Goal: Information Seeking & Learning: Learn about a topic

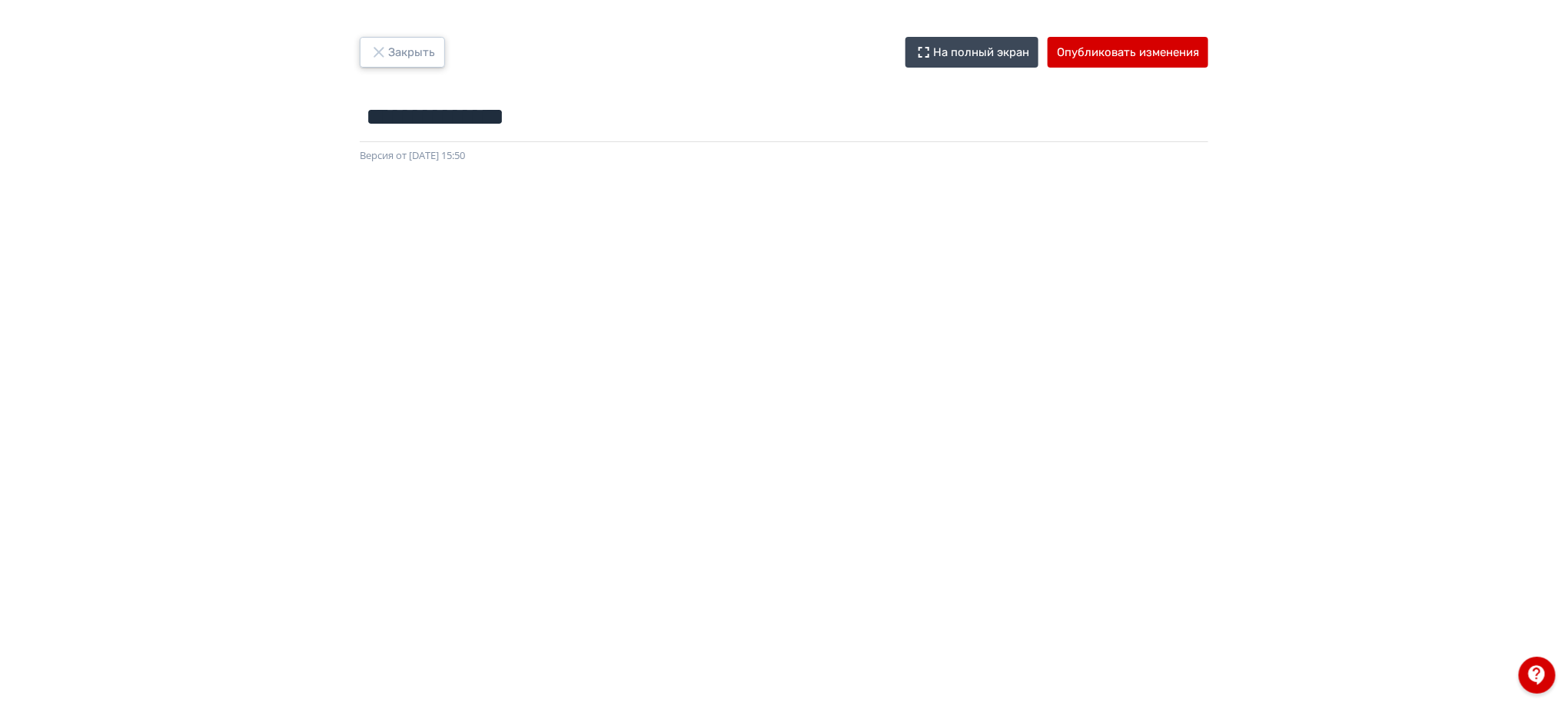
click at [388, 53] on button "Закрыть" at bounding box center [402, 51] width 85 height 30
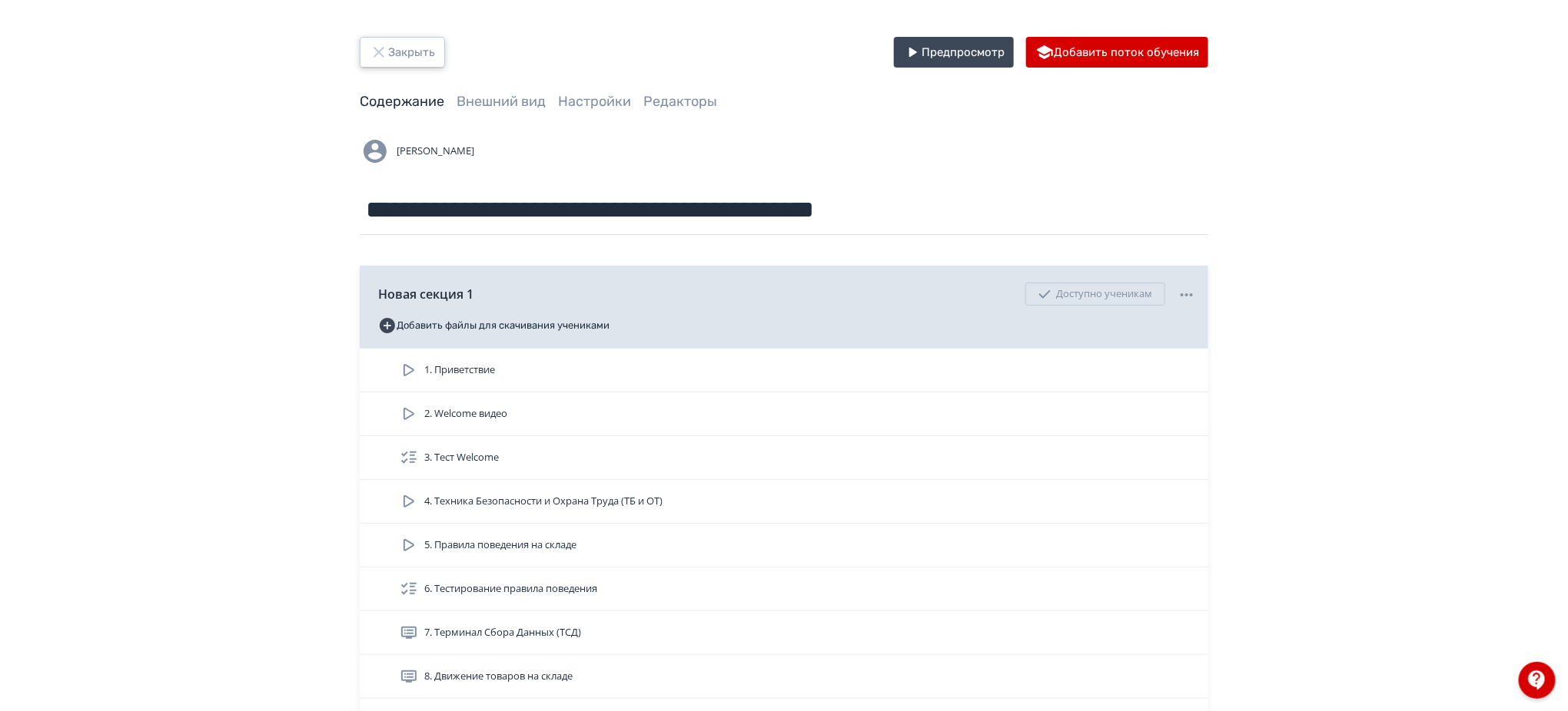
click at [415, 51] on button "Закрыть" at bounding box center [402, 51] width 85 height 30
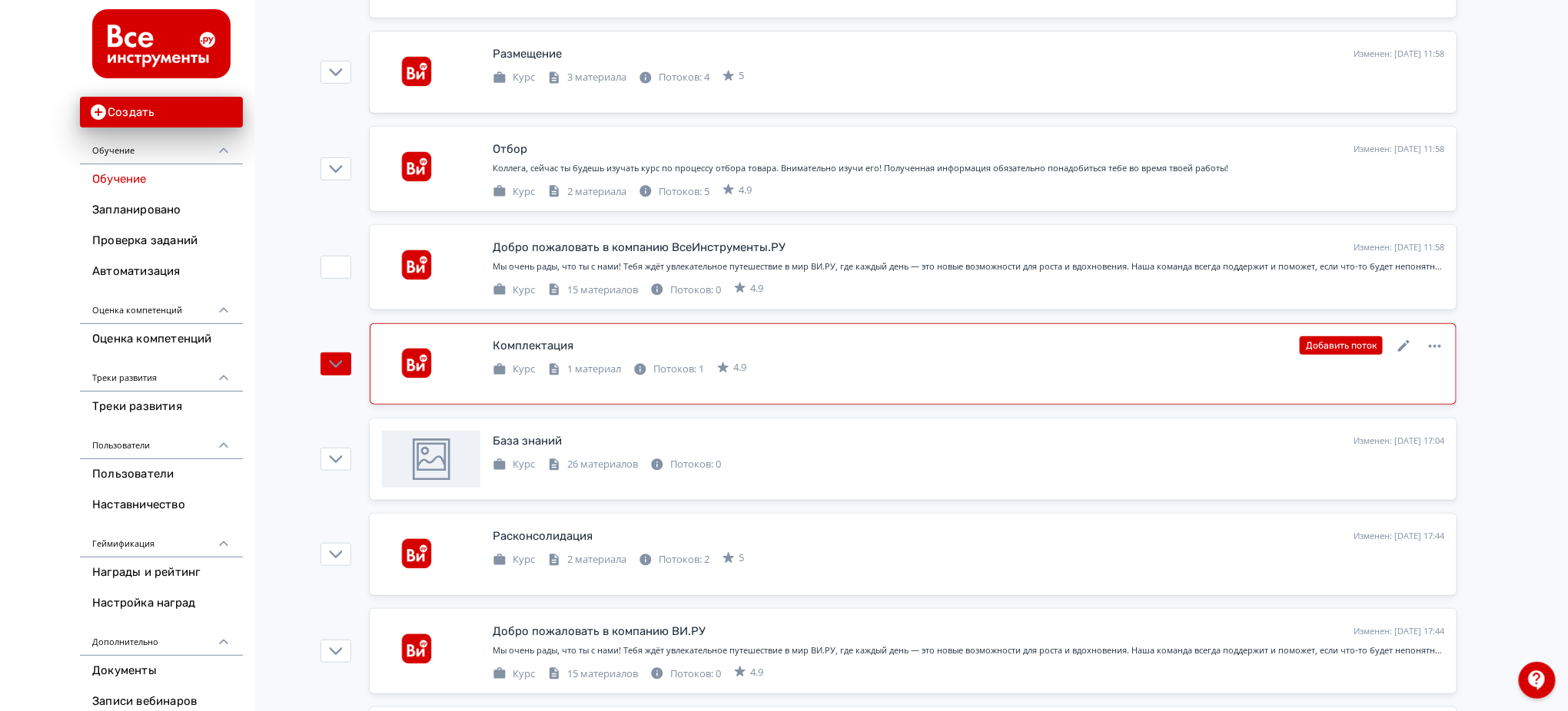
scroll to position [307, 0]
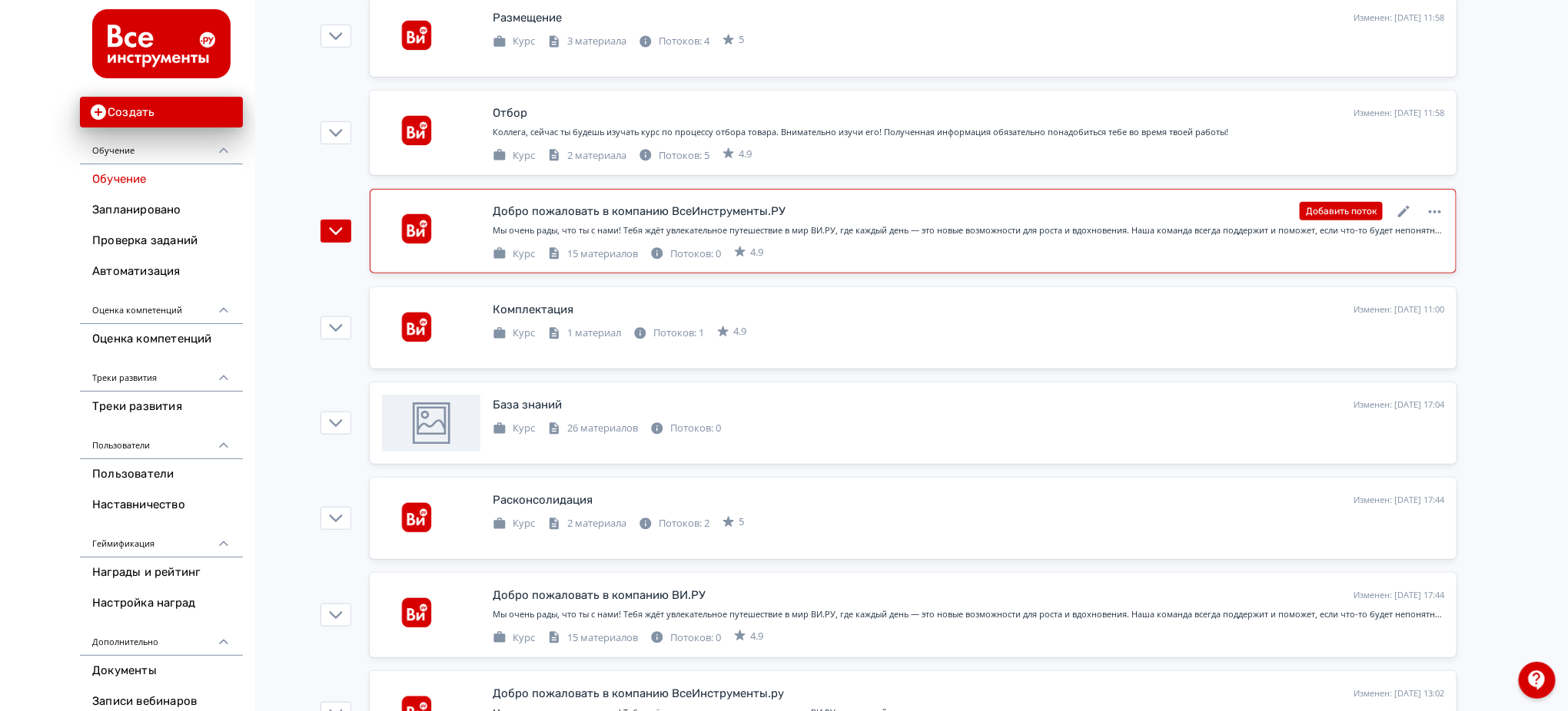
click at [593, 225] on div "Мы очень рады, что ты с нами! Тебя ждёт увлекательное путешествие в мир ВИ.РУ, …" at bounding box center [968, 231] width 952 height 13
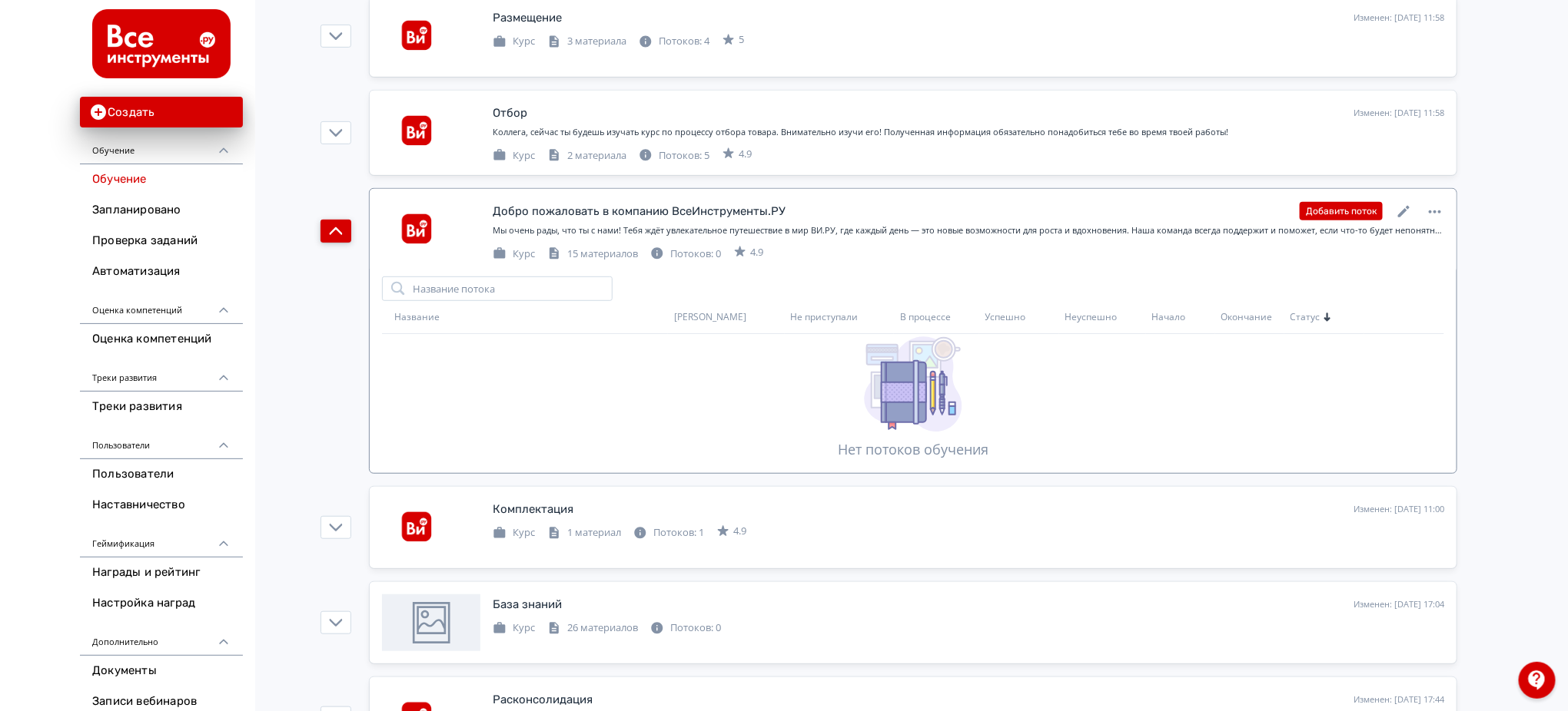
click at [339, 232] on icon "button" at bounding box center [336, 232] width 13 height 8
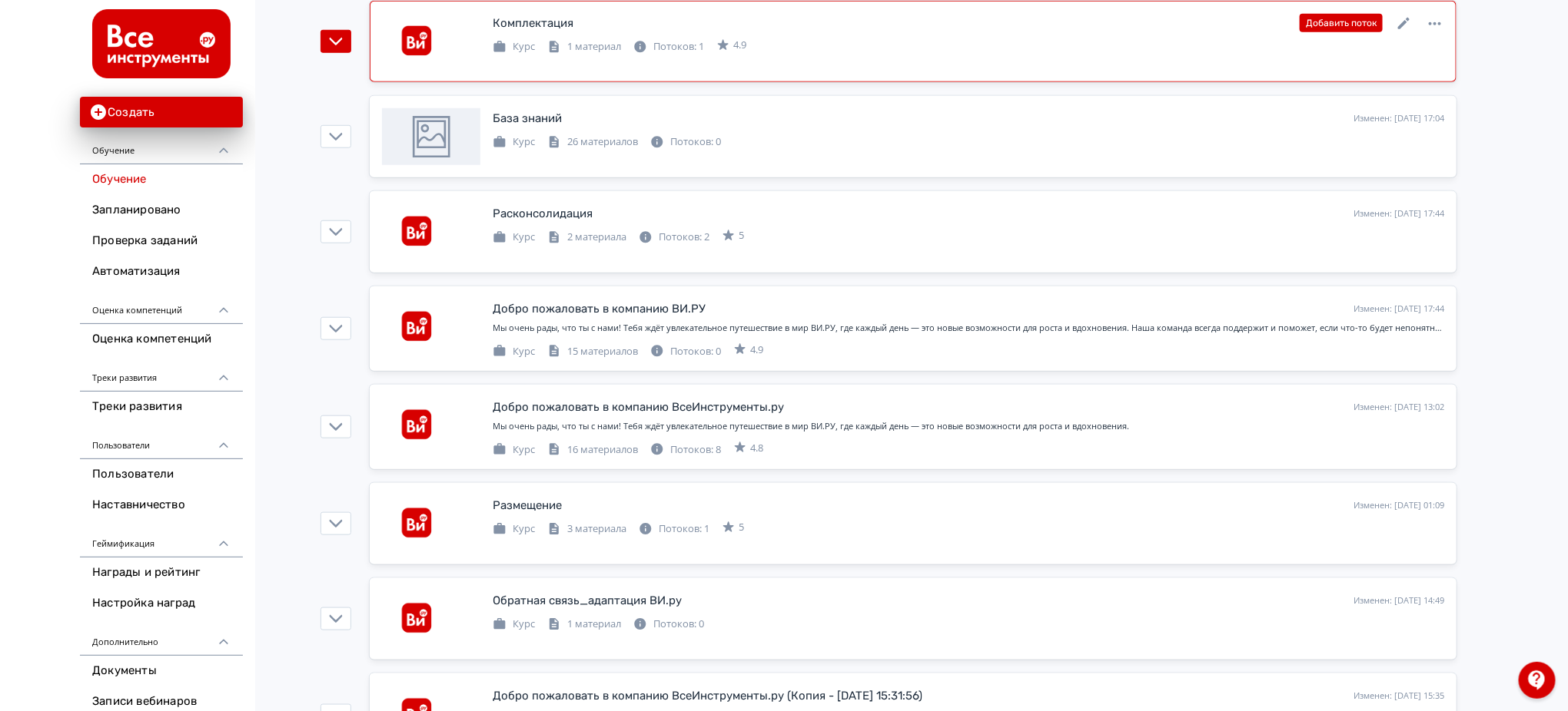
scroll to position [614, 0]
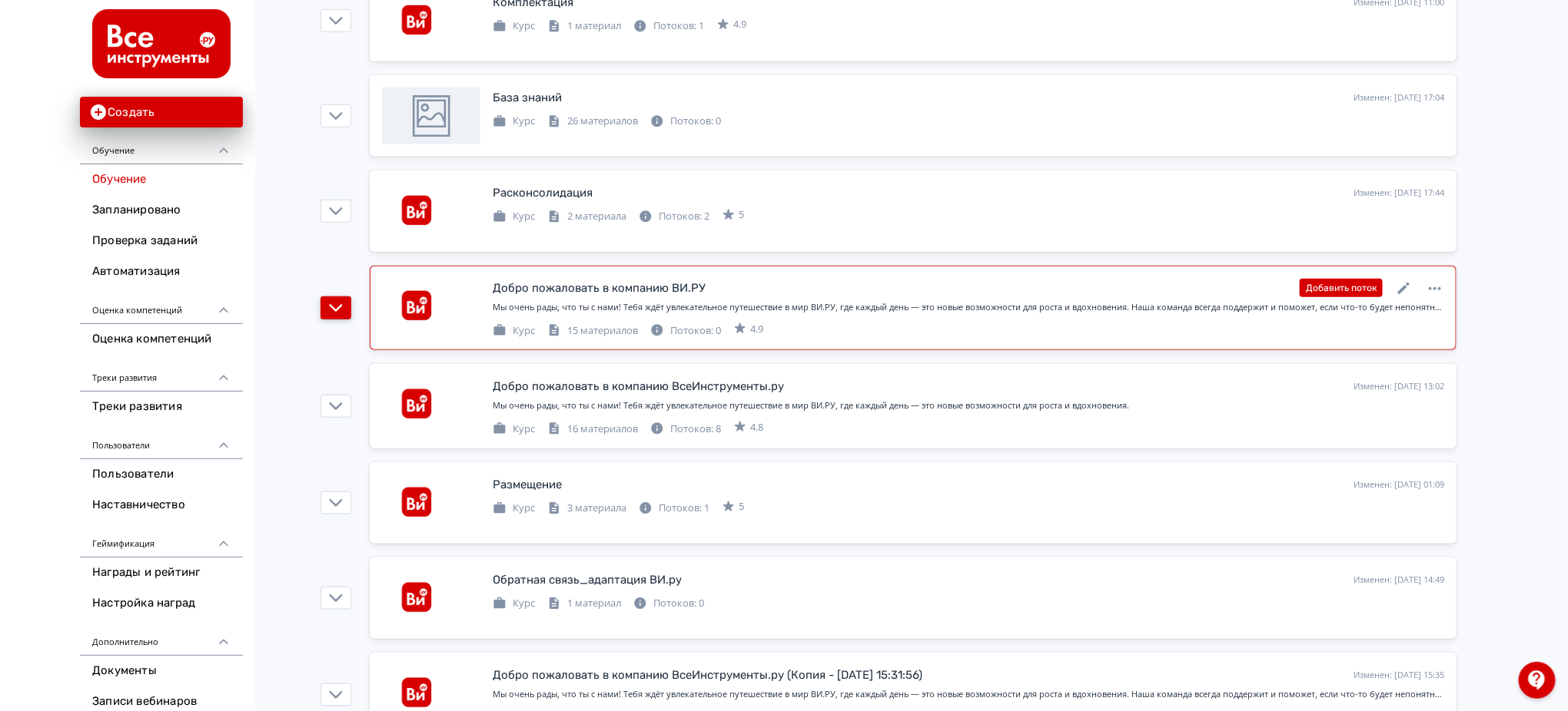
click at [330, 303] on icon "button" at bounding box center [336, 308] width 14 height 14
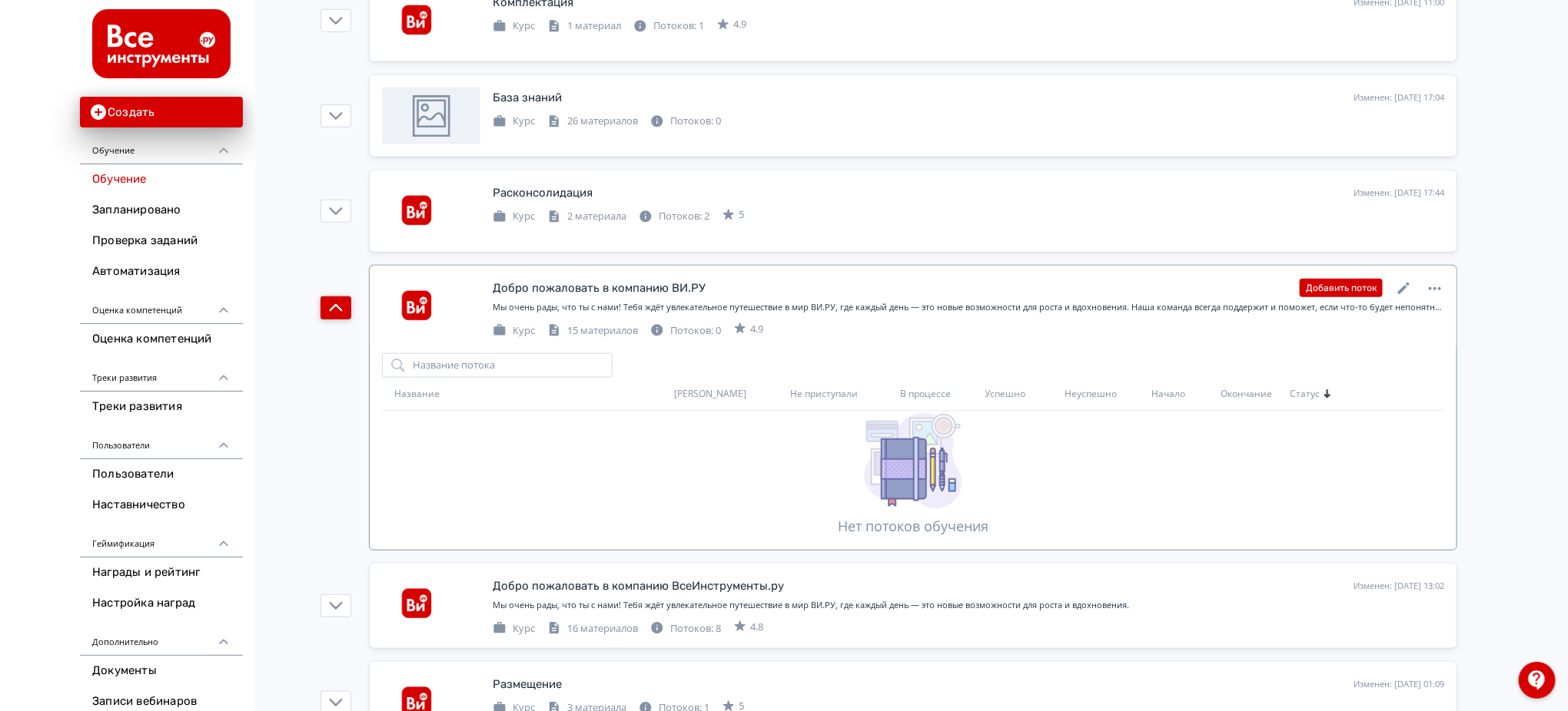
click at [334, 309] on icon "button" at bounding box center [336, 308] width 13 height 8
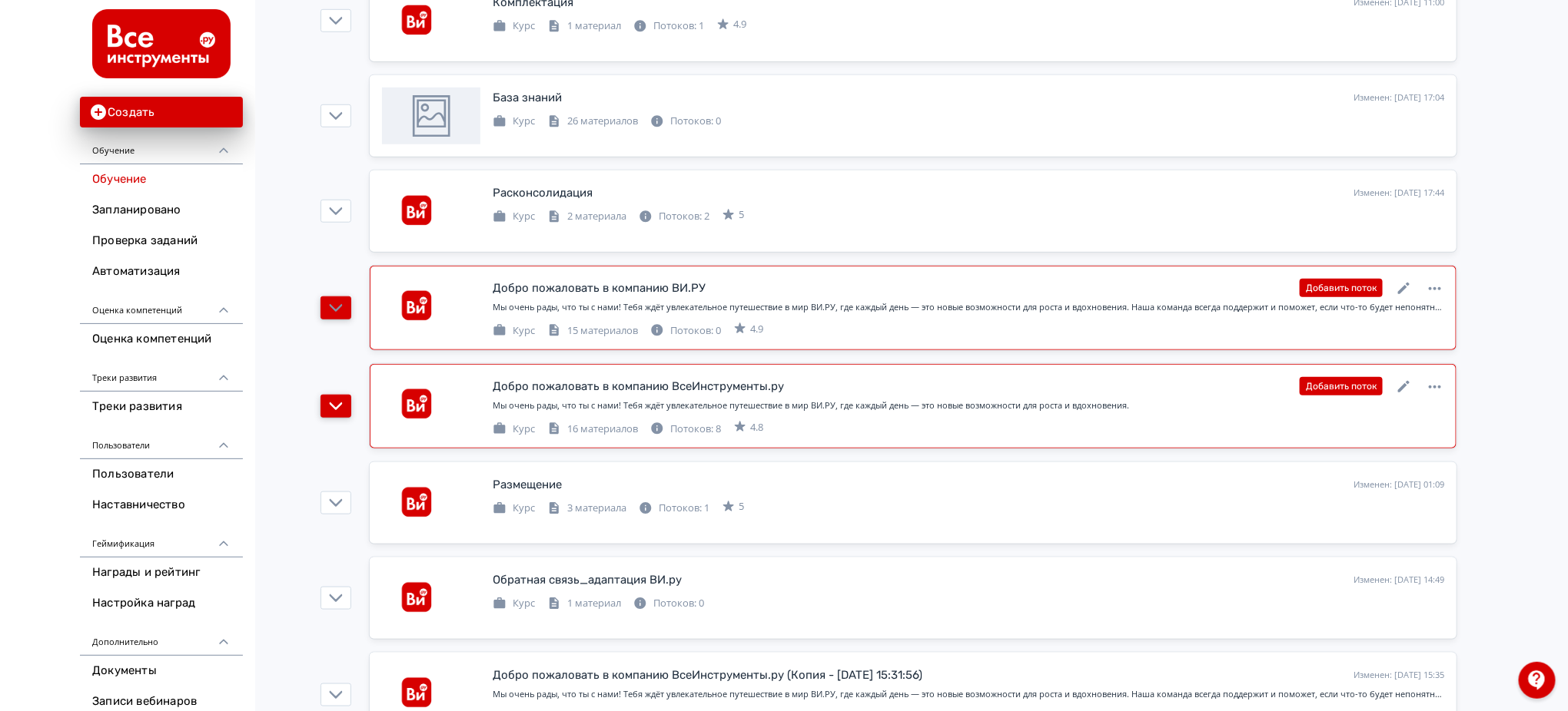
click at [340, 410] on icon "button" at bounding box center [336, 406] width 14 height 14
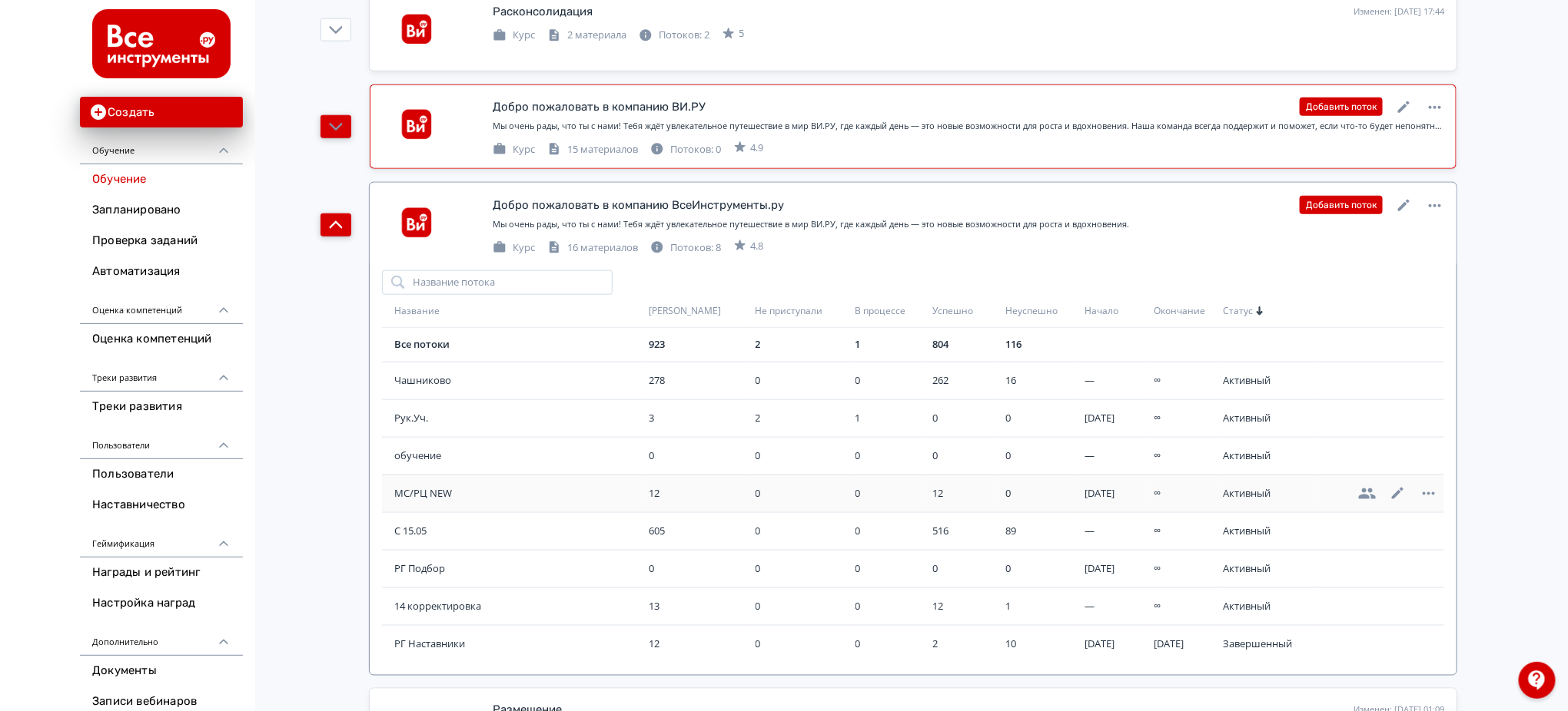
scroll to position [819, 0]
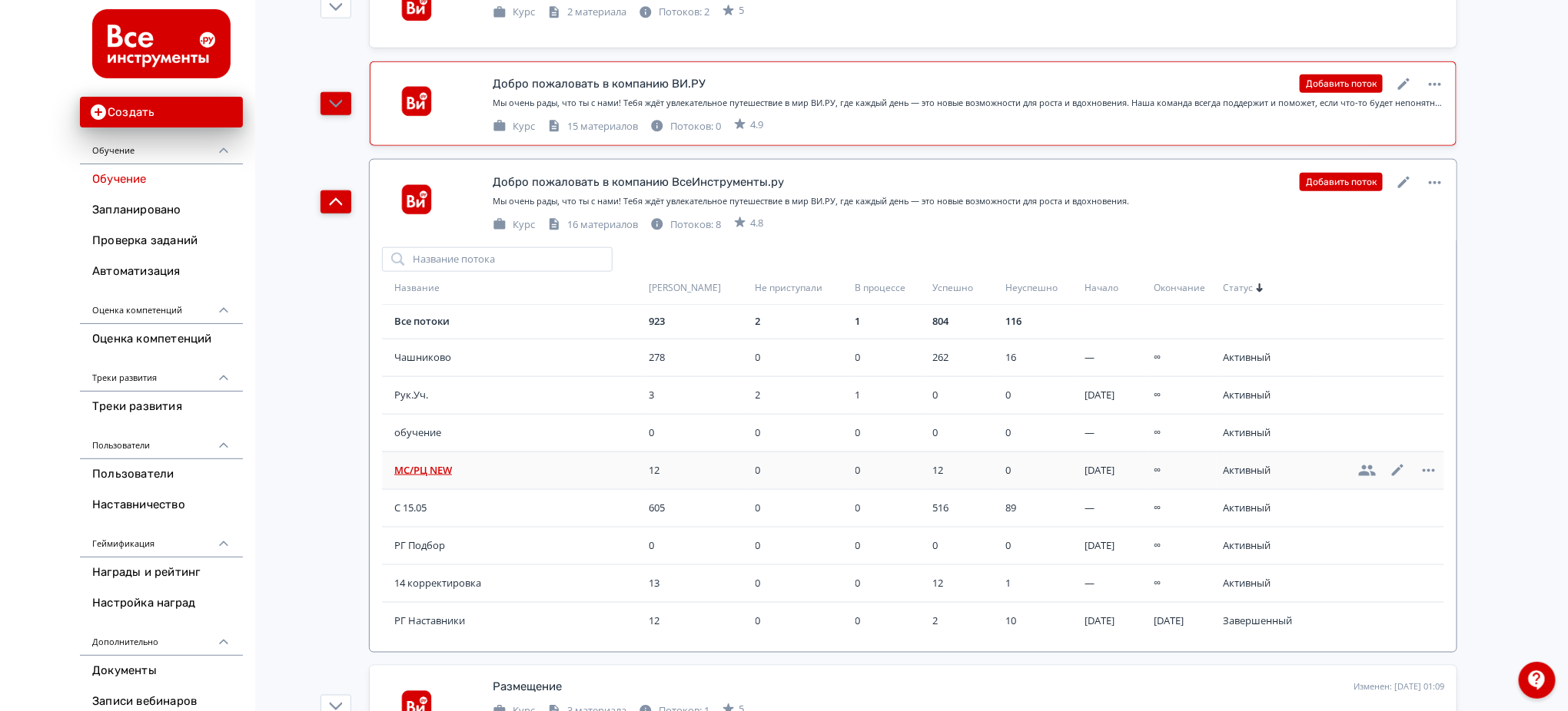
click at [413, 465] on span "МС/РЦ NEW" at bounding box center [518, 471] width 248 height 16
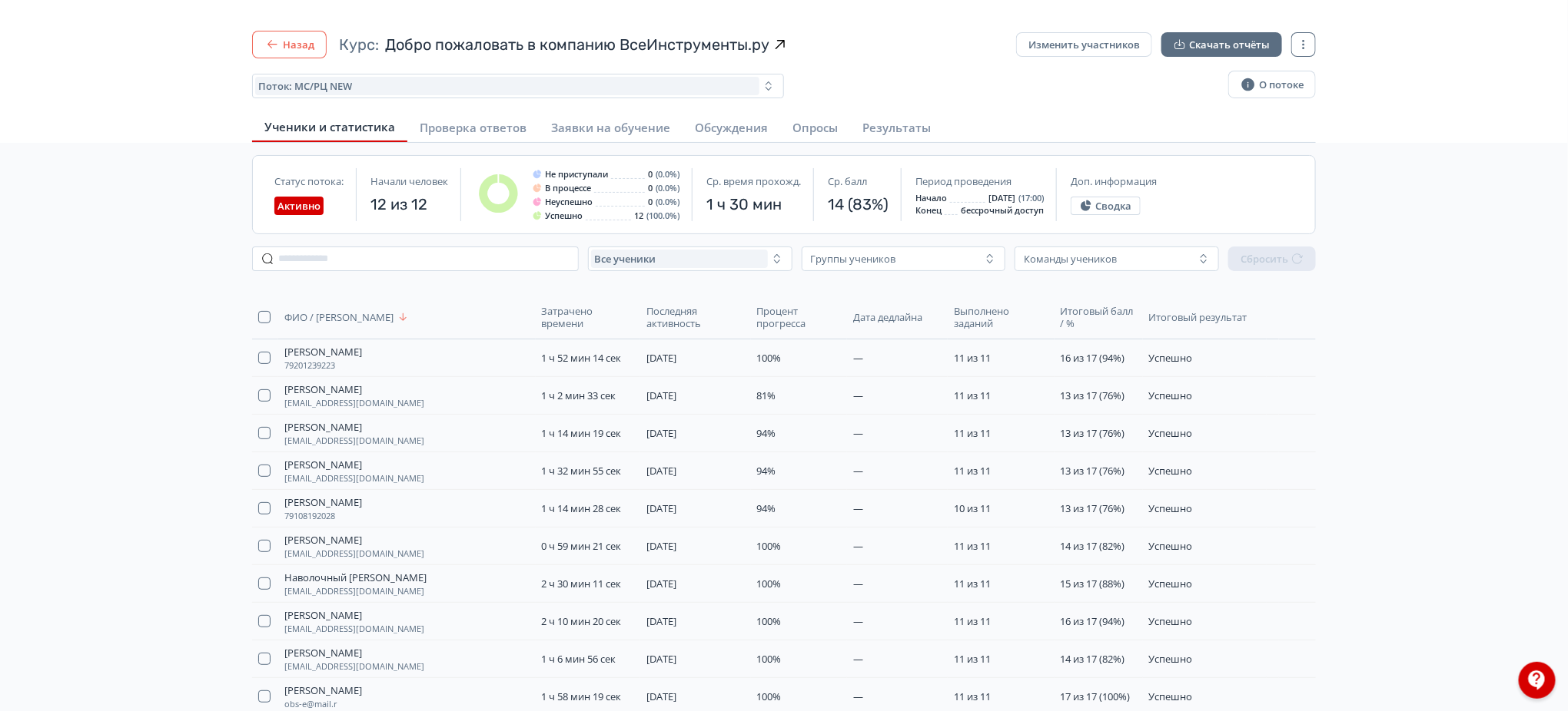
click at [290, 51] on button "Назад" at bounding box center [289, 44] width 75 height 27
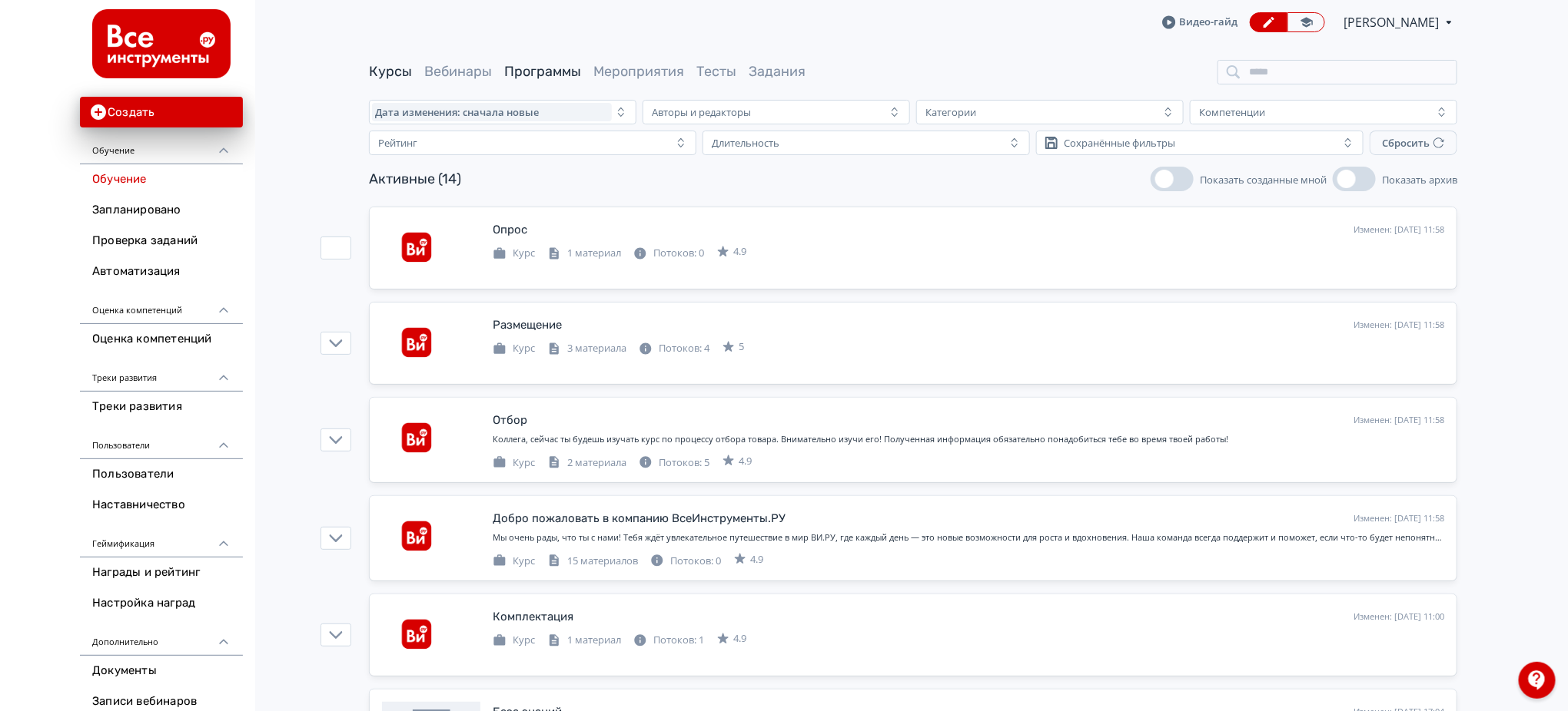
click at [539, 72] on link "Программы" at bounding box center [542, 72] width 77 height 17
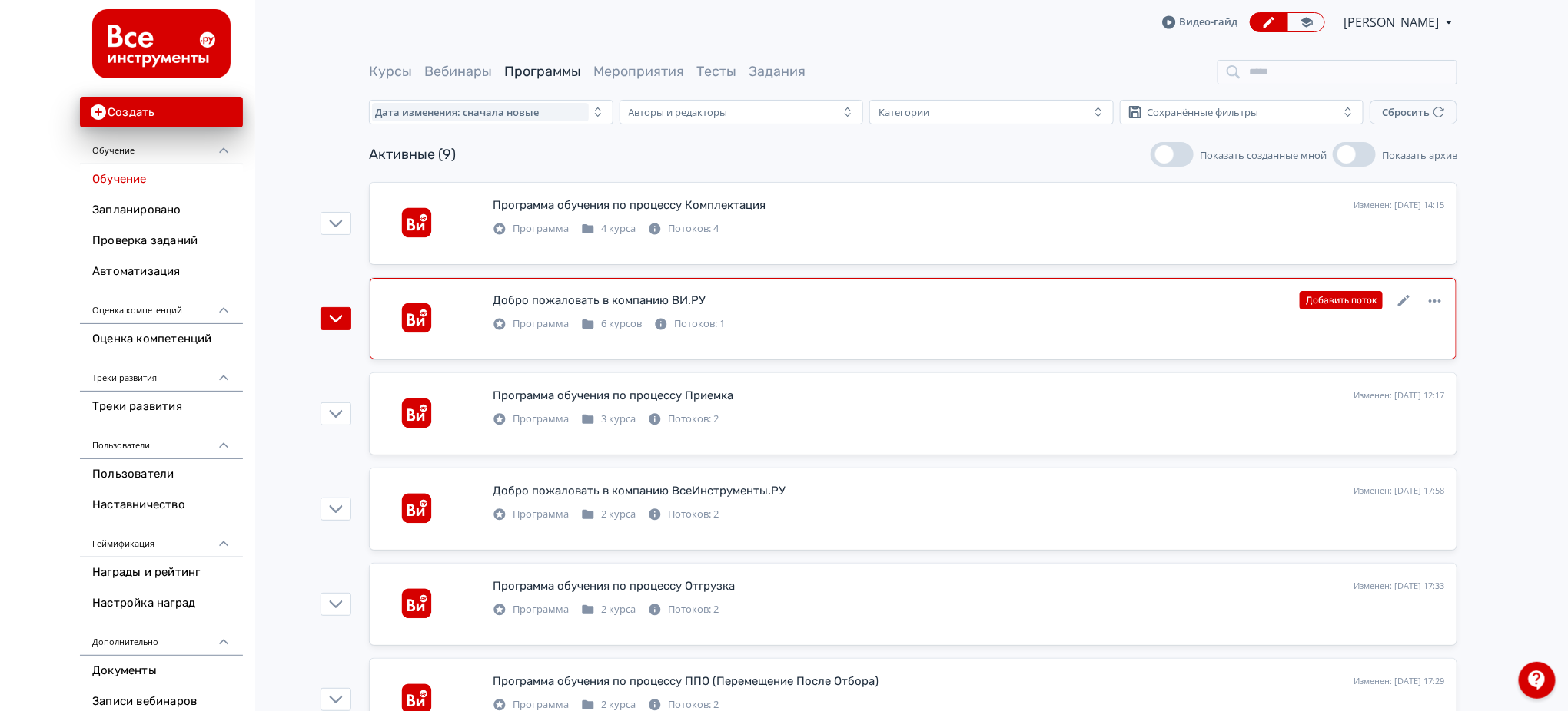
click at [652, 298] on div "Добро пожаловать в компанию ВИ.РУ" at bounding box center [598, 300] width 213 height 18
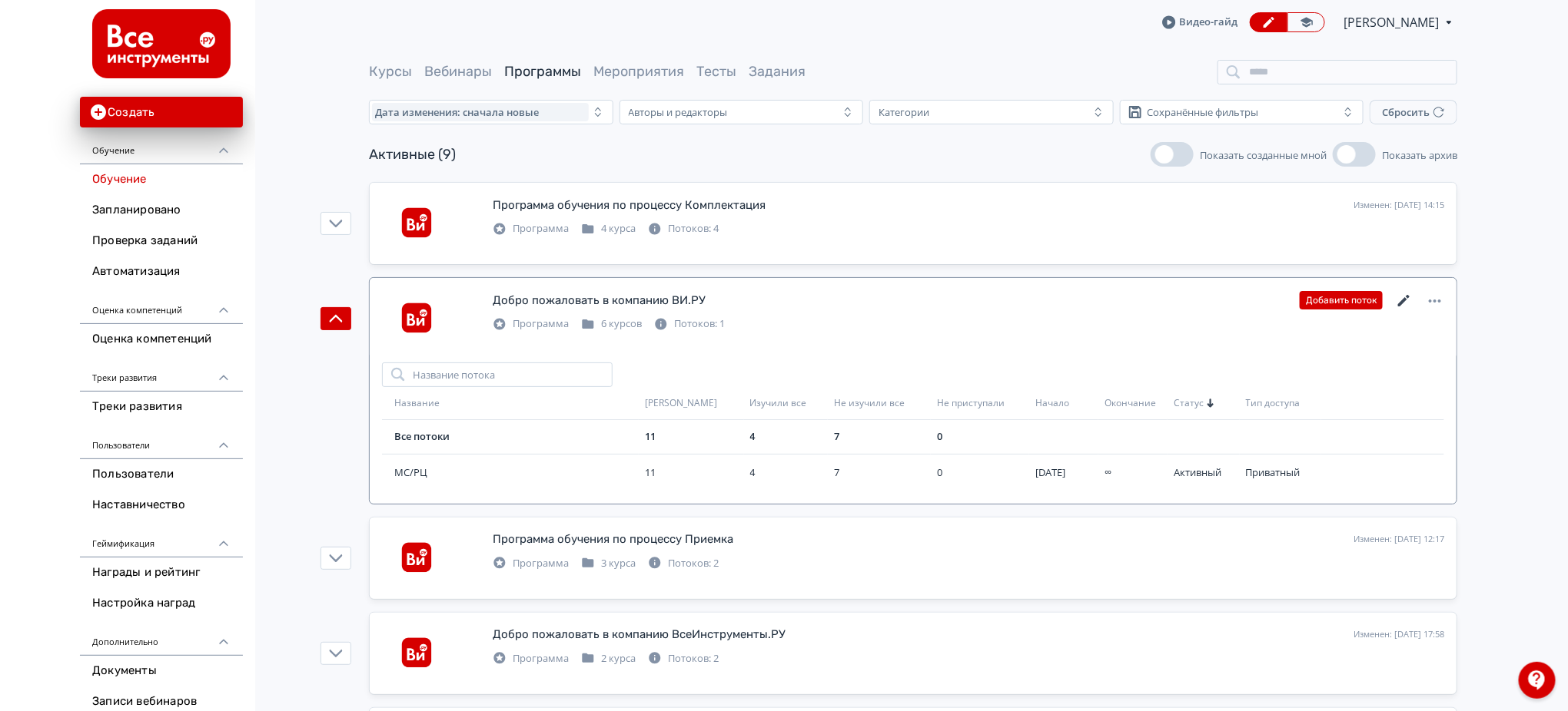
click at [1404, 298] on icon at bounding box center [1404, 301] width 19 height 19
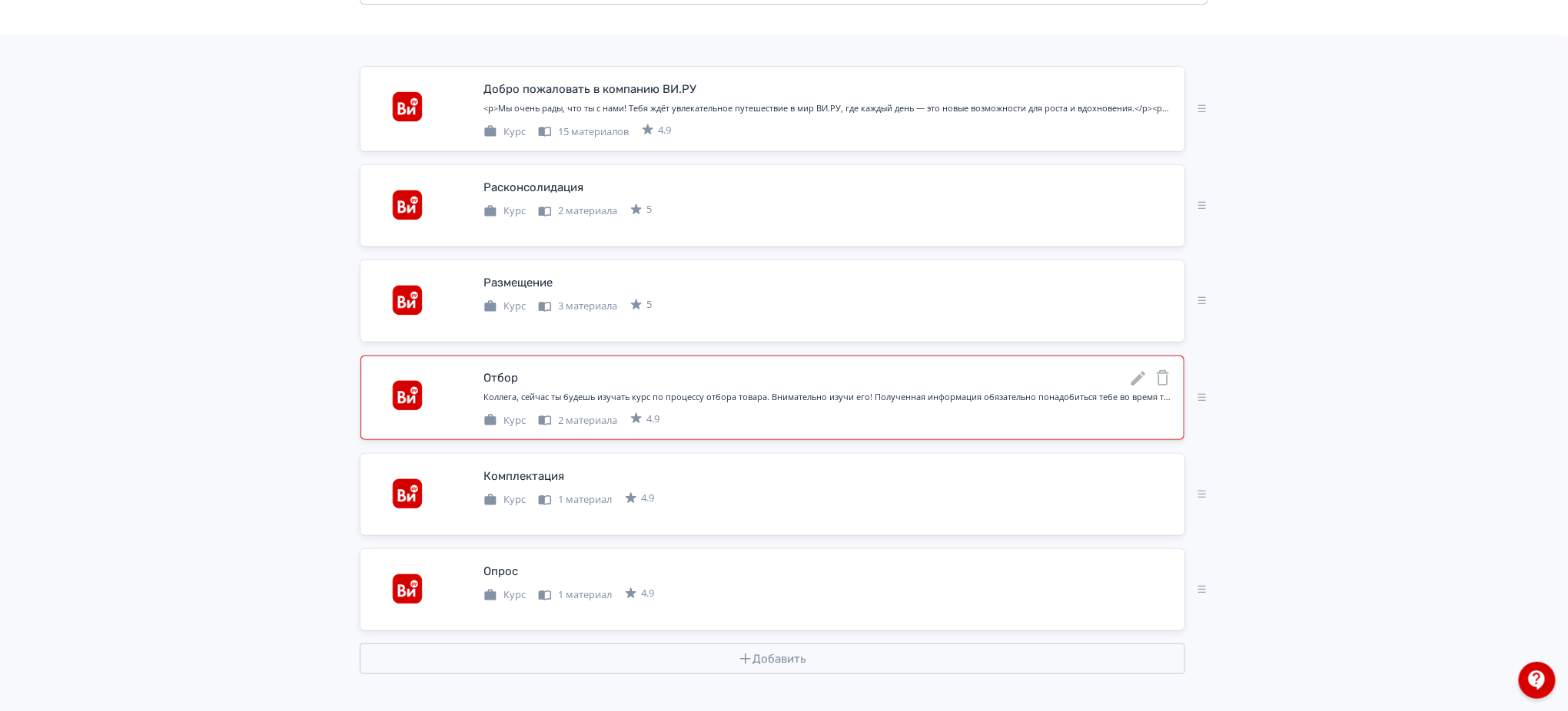
scroll to position [315, 0]
click at [1137, 91] on icon at bounding box center [1138, 90] width 15 height 15
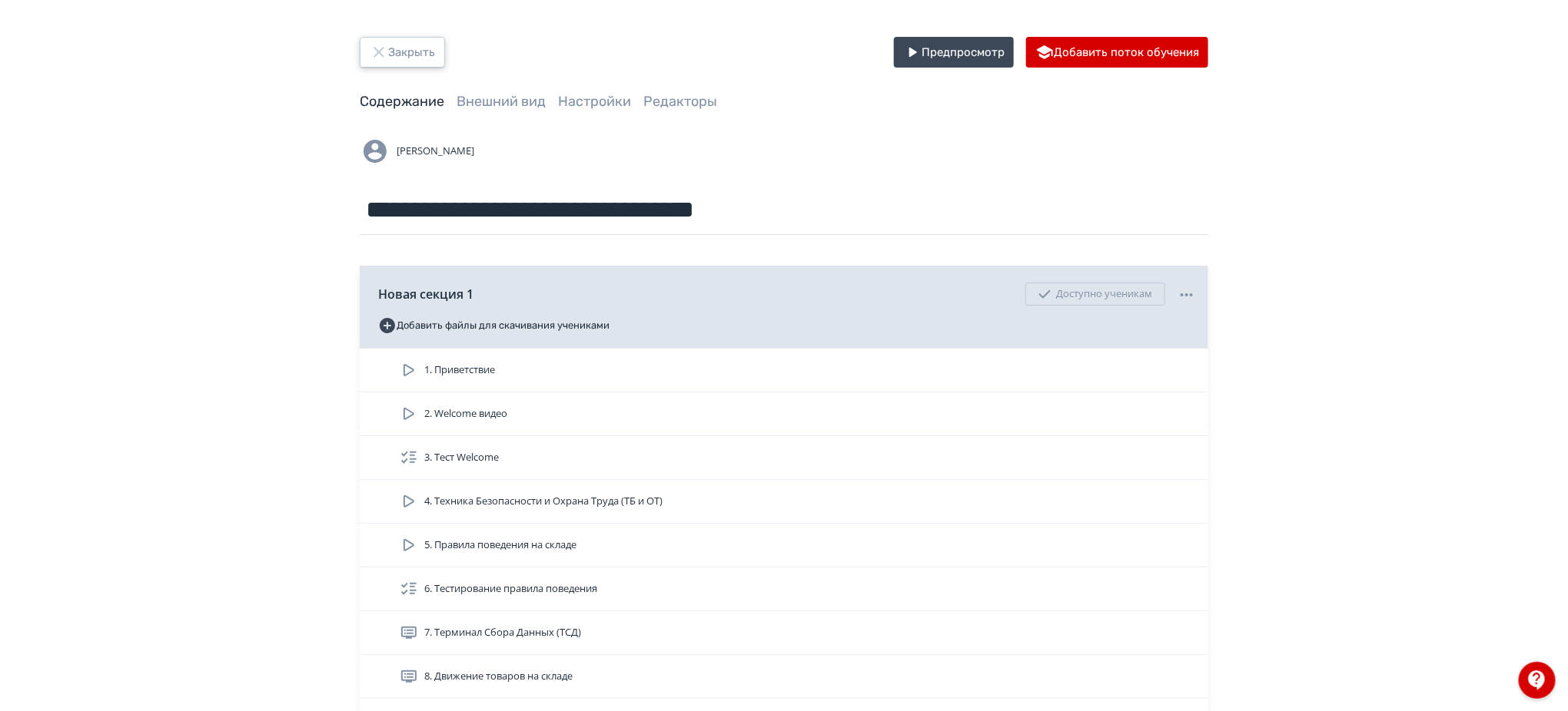
click at [403, 53] on button "Закрыть" at bounding box center [402, 51] width 85 height 30
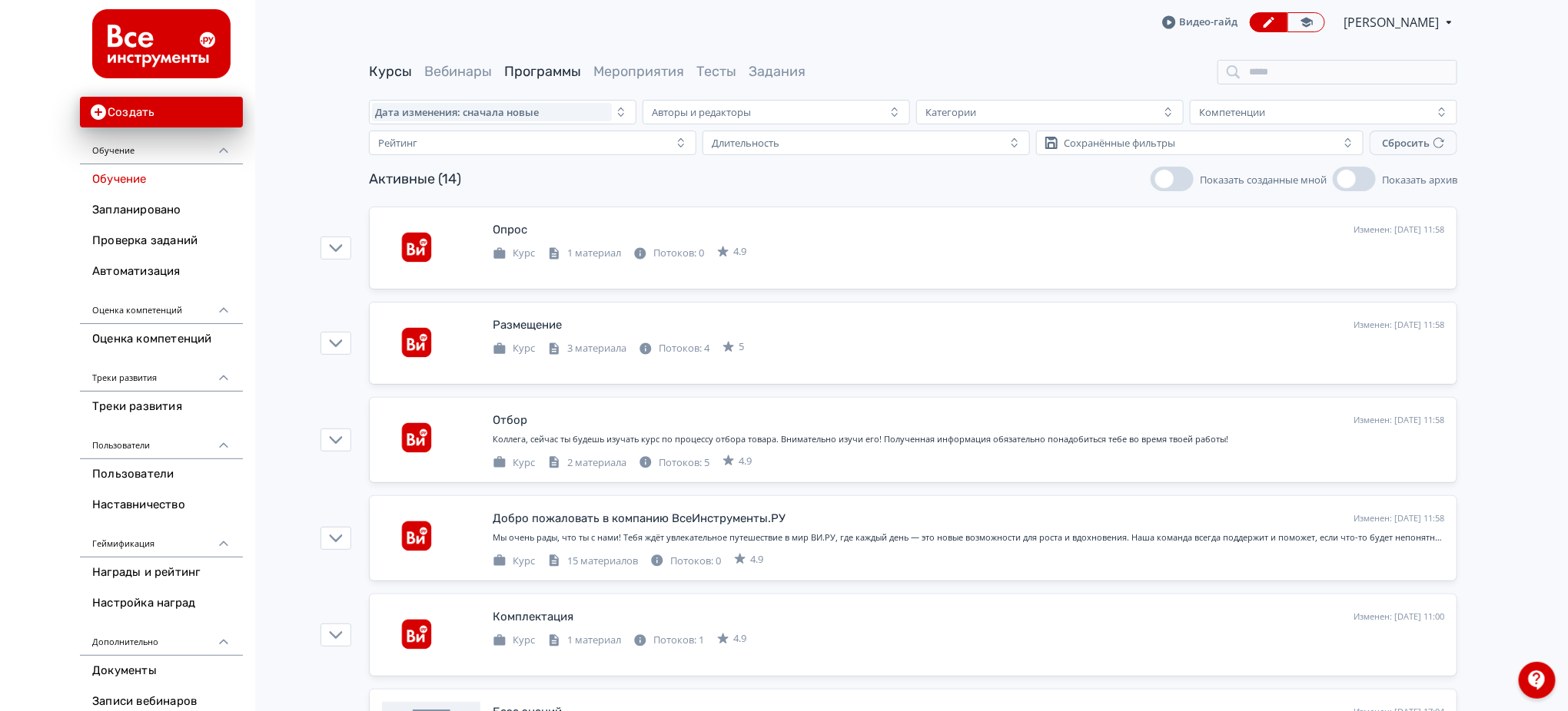
click at [551, 71] on link "Программы" at bounding box center [542, 72] width 77 height 17
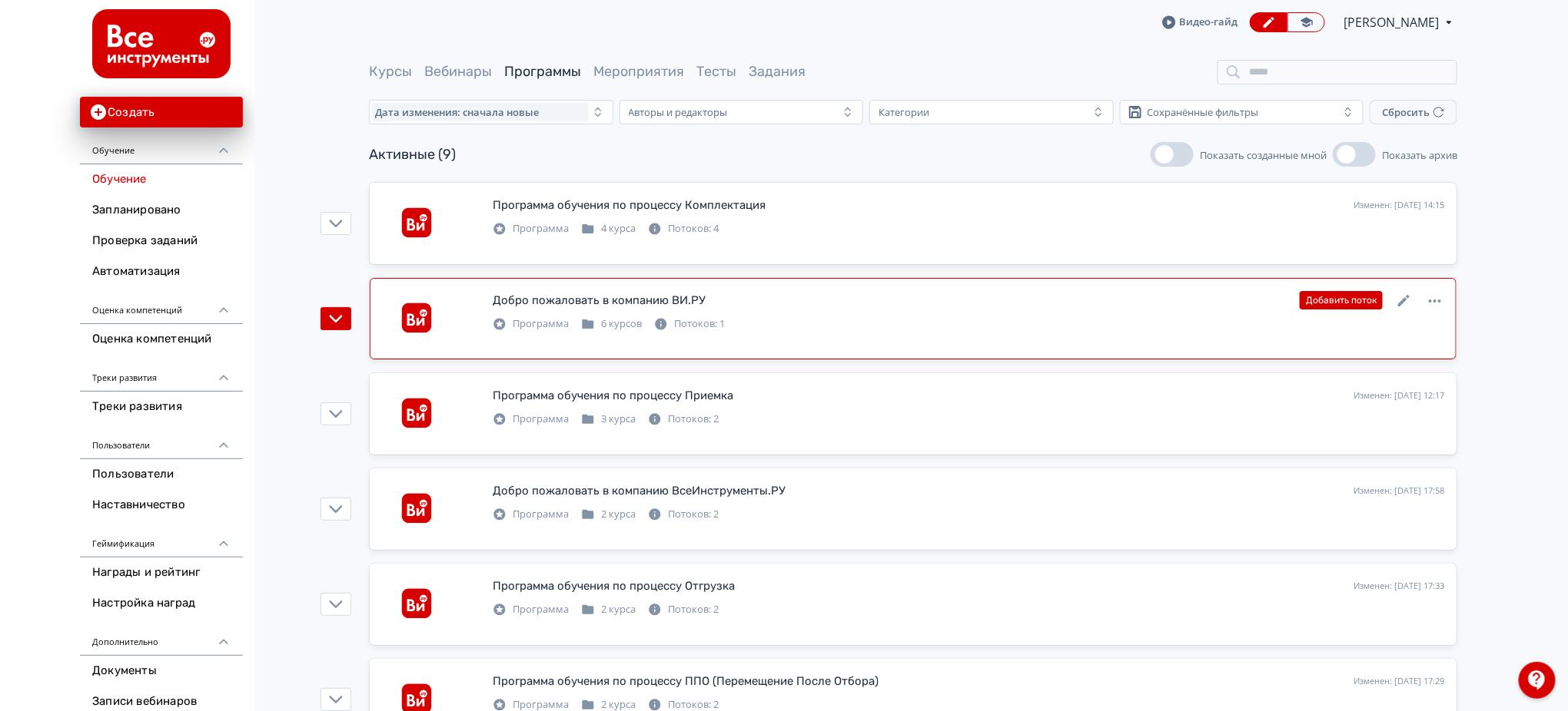
click at [779, 302] on div "Добро пожаловать в компанию ВИ.РУ Изменен: [DATE] 16:40 Добавить поток" at bounding box center [968, 300] width 952 height 20
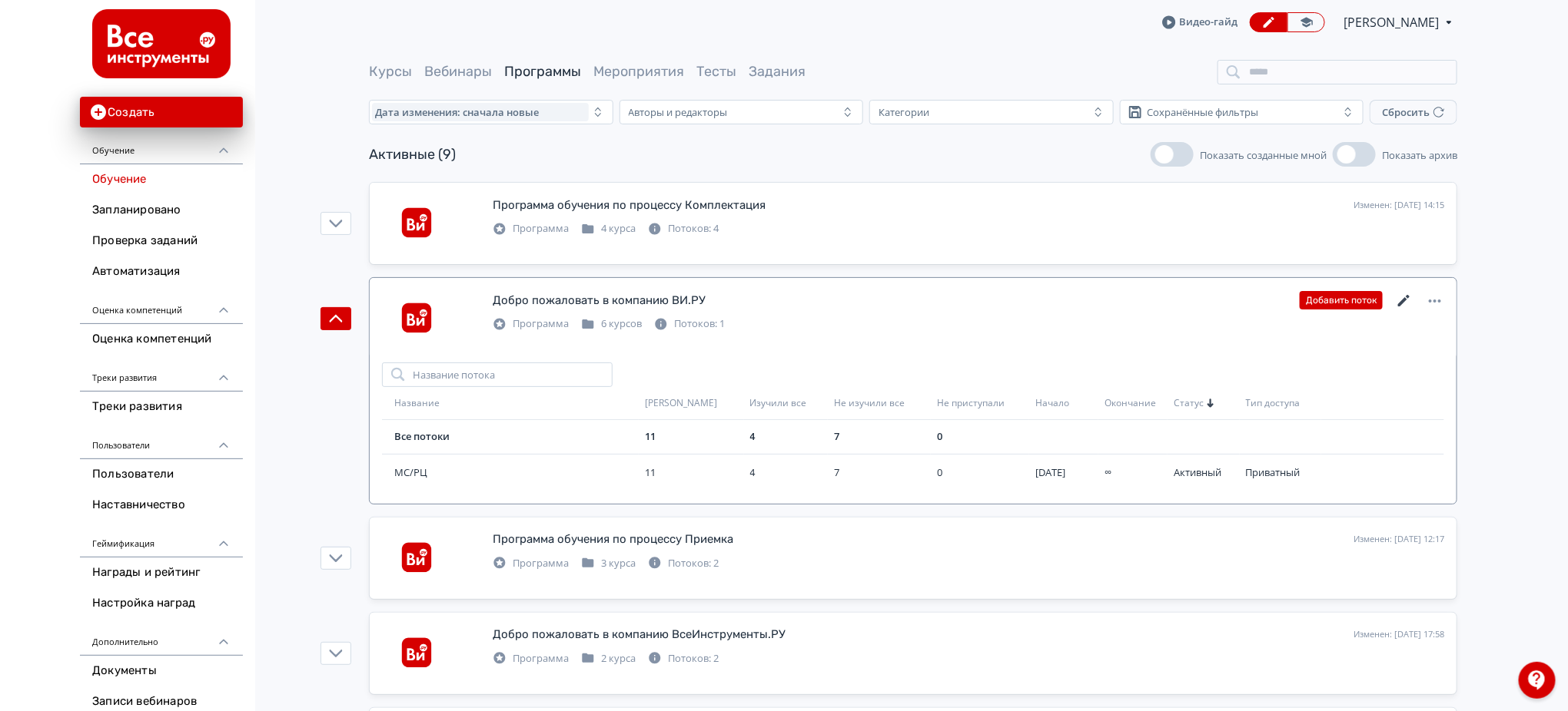
click at [1400, 299] on icon at bounding box center [1404, 301] width 19 height 19
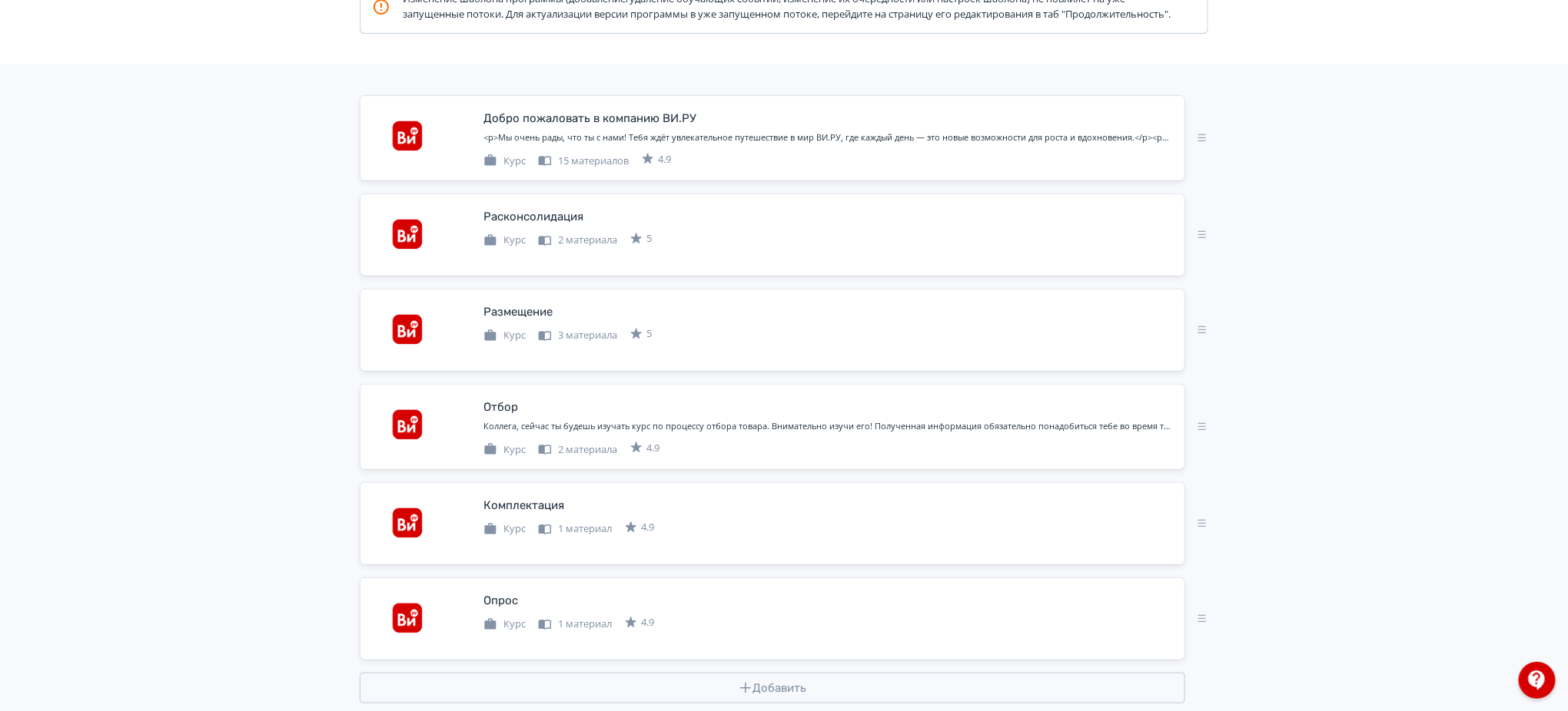
scroll to position [307, 0]
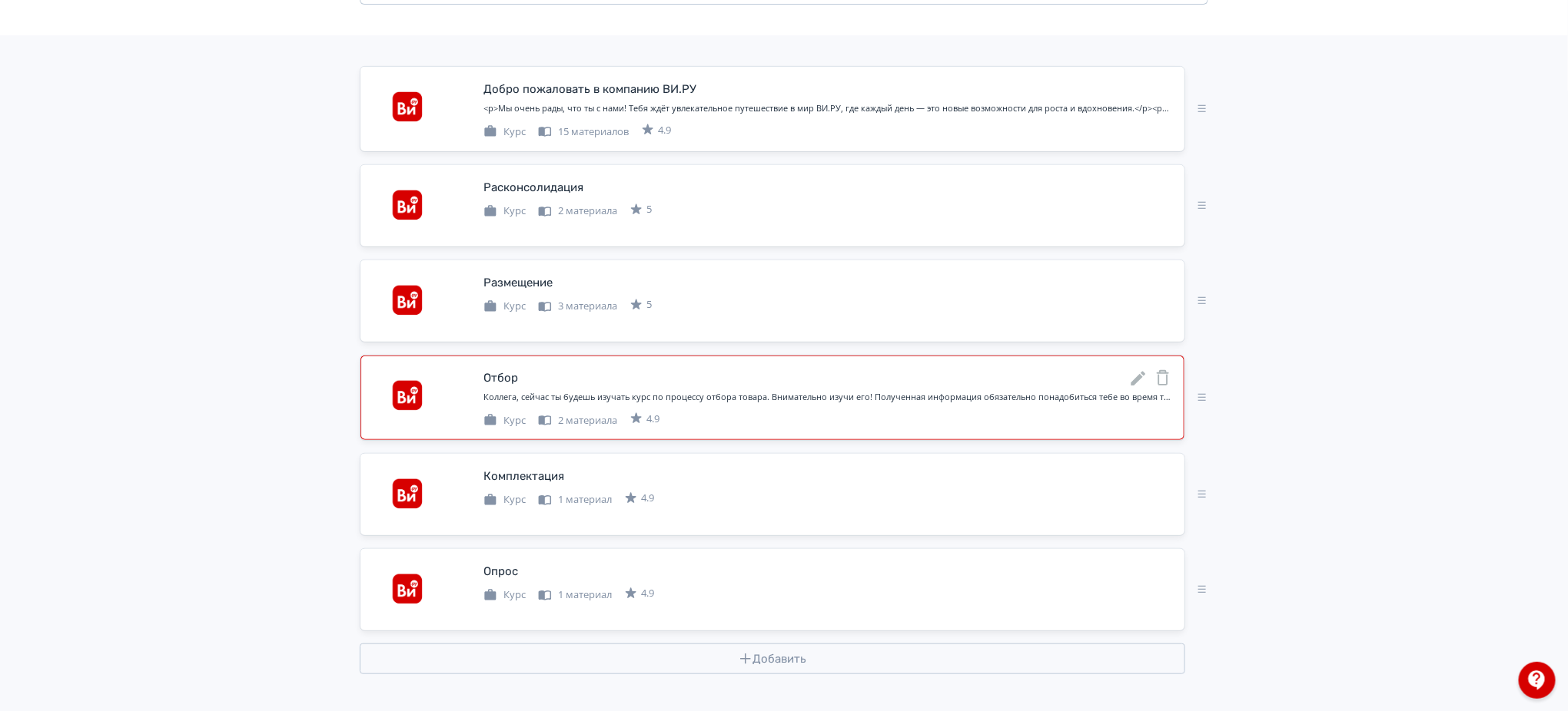
click at [1142, 385] on icon at bounding box center [1138, 379] width 19 height 19
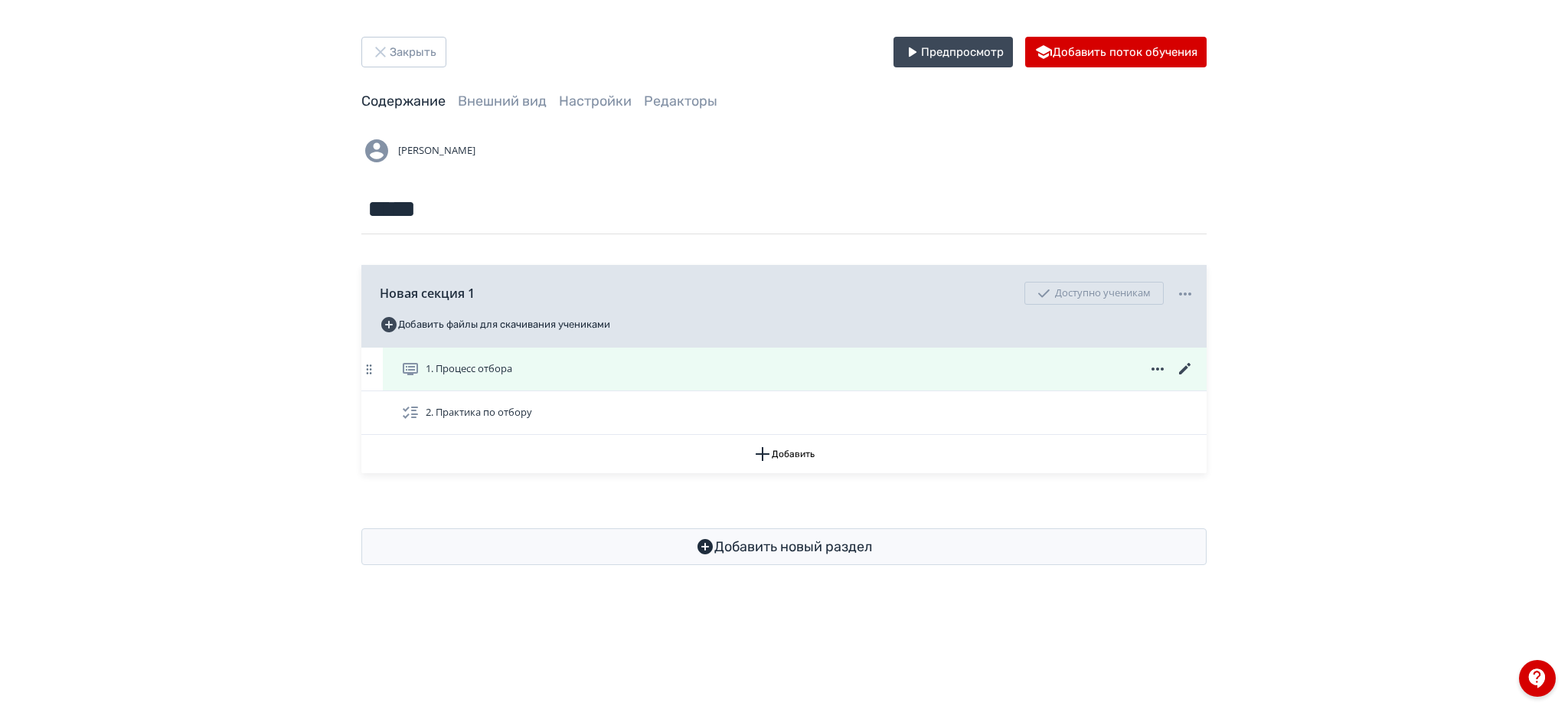
click at [554, 372] on div "1. Процесс отбора" at bounding box center [797, 369] width 793 height 19
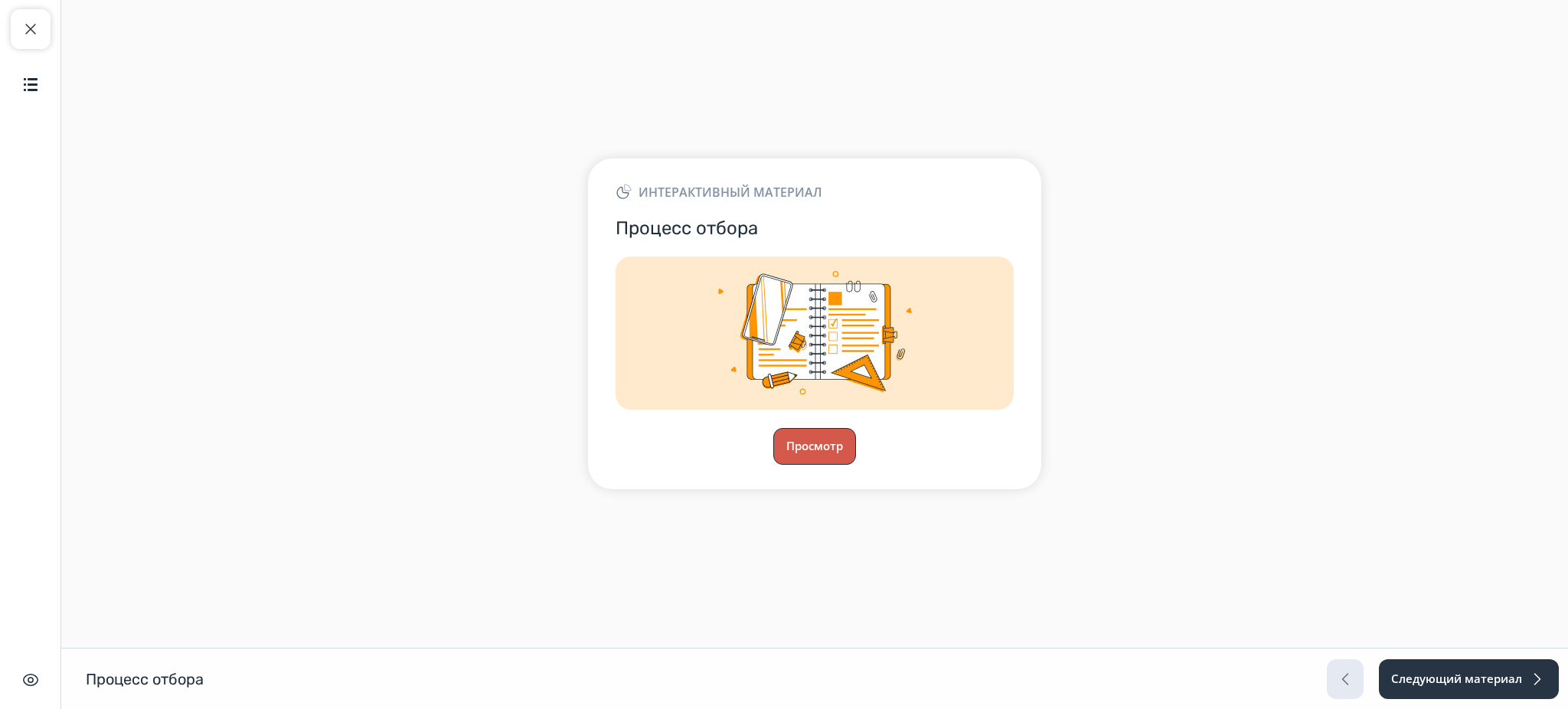
click at [809, 438] on button "Просмотр" at bounding box center [814, 446] width 82 height 37
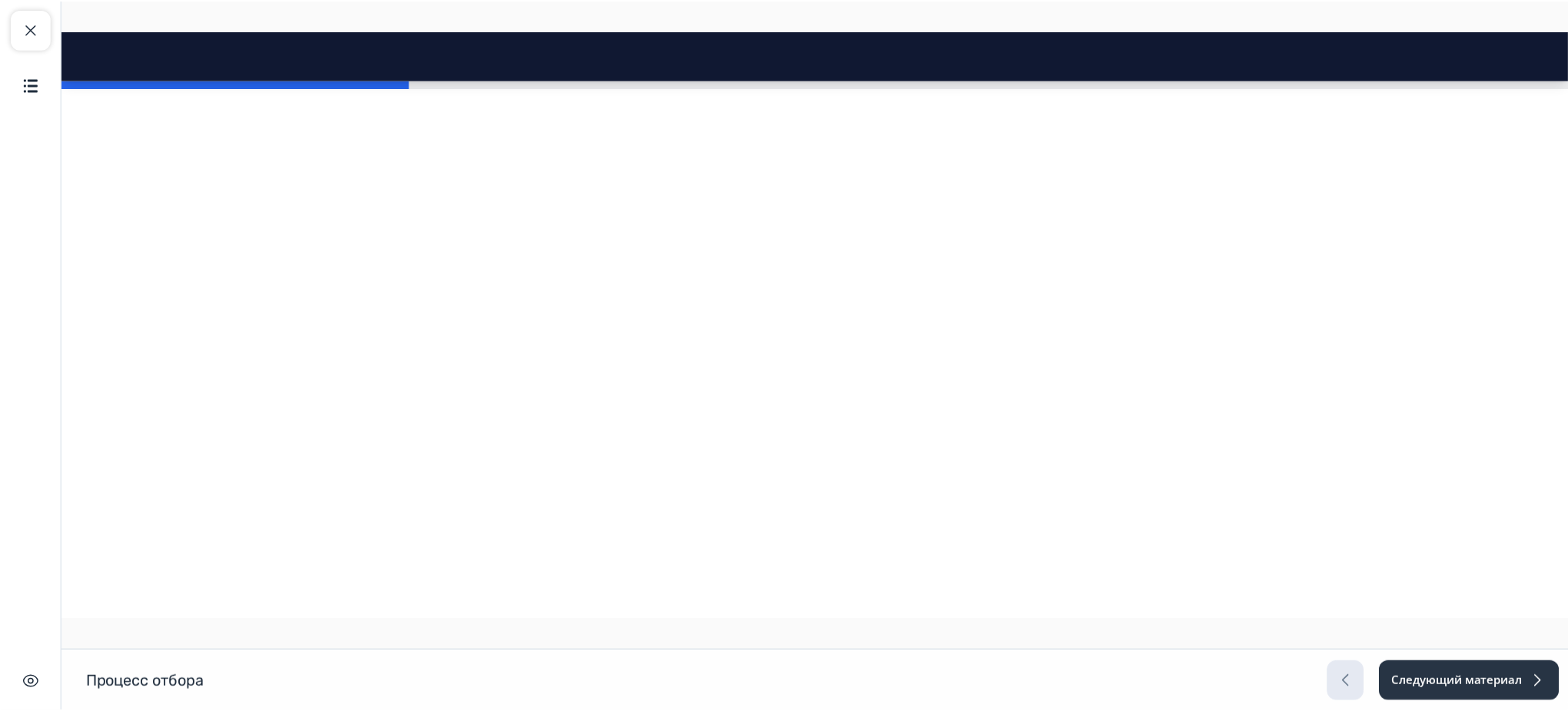
scroll to position [2252, 0]
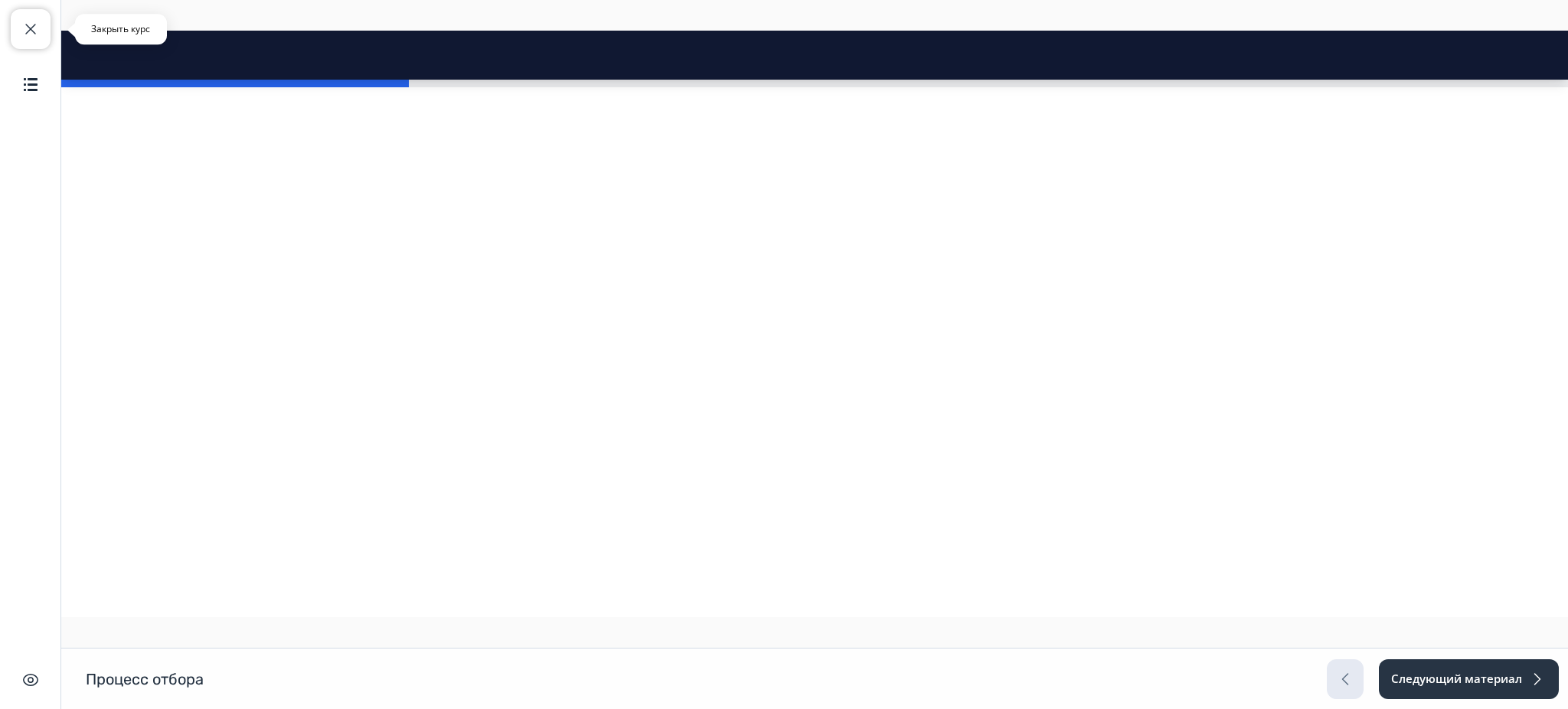
click at [35, 20] on span "button" at bounding box center [31, 30] width 19 height 19
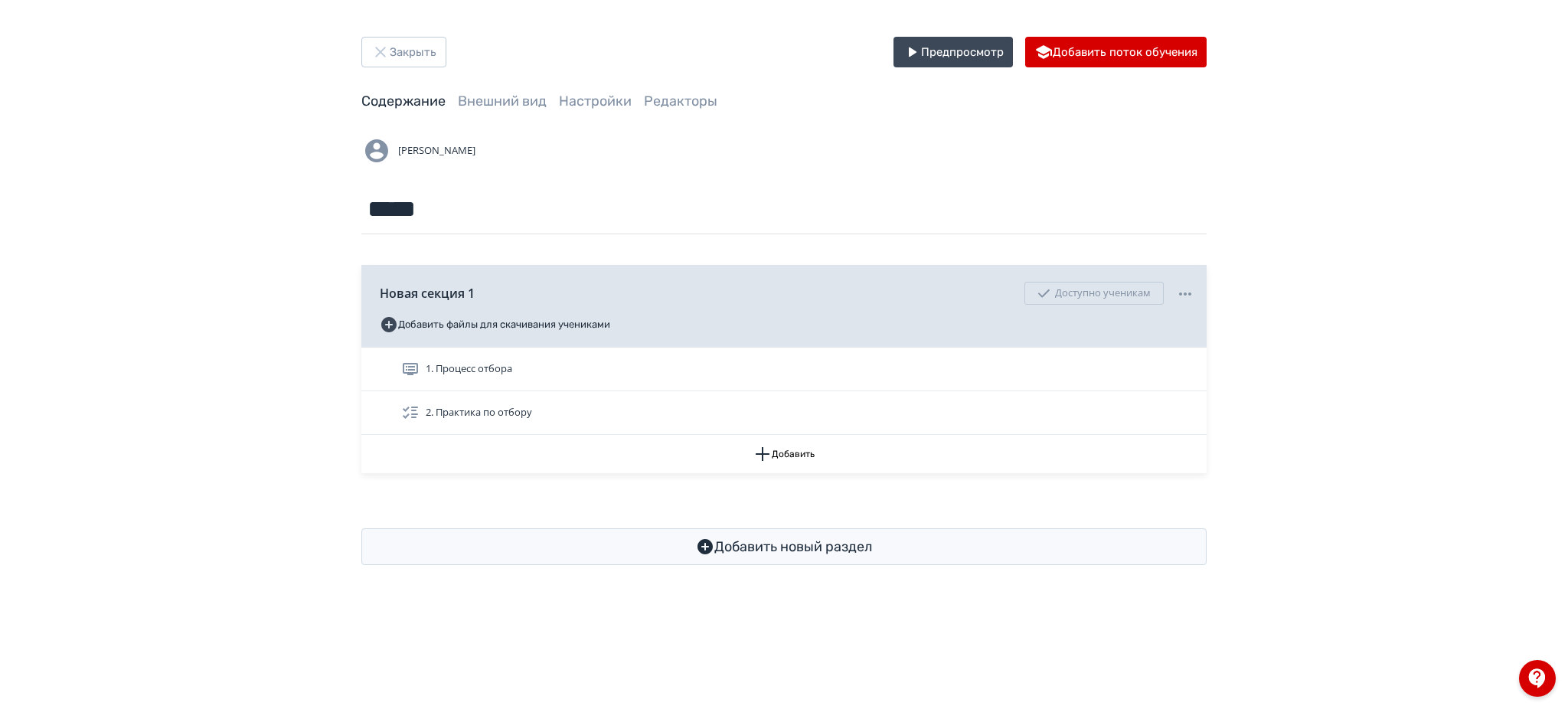
click at [507, 407] on span "2. Практика по отбору" at bounding box center [479, 413] width 106 height 16
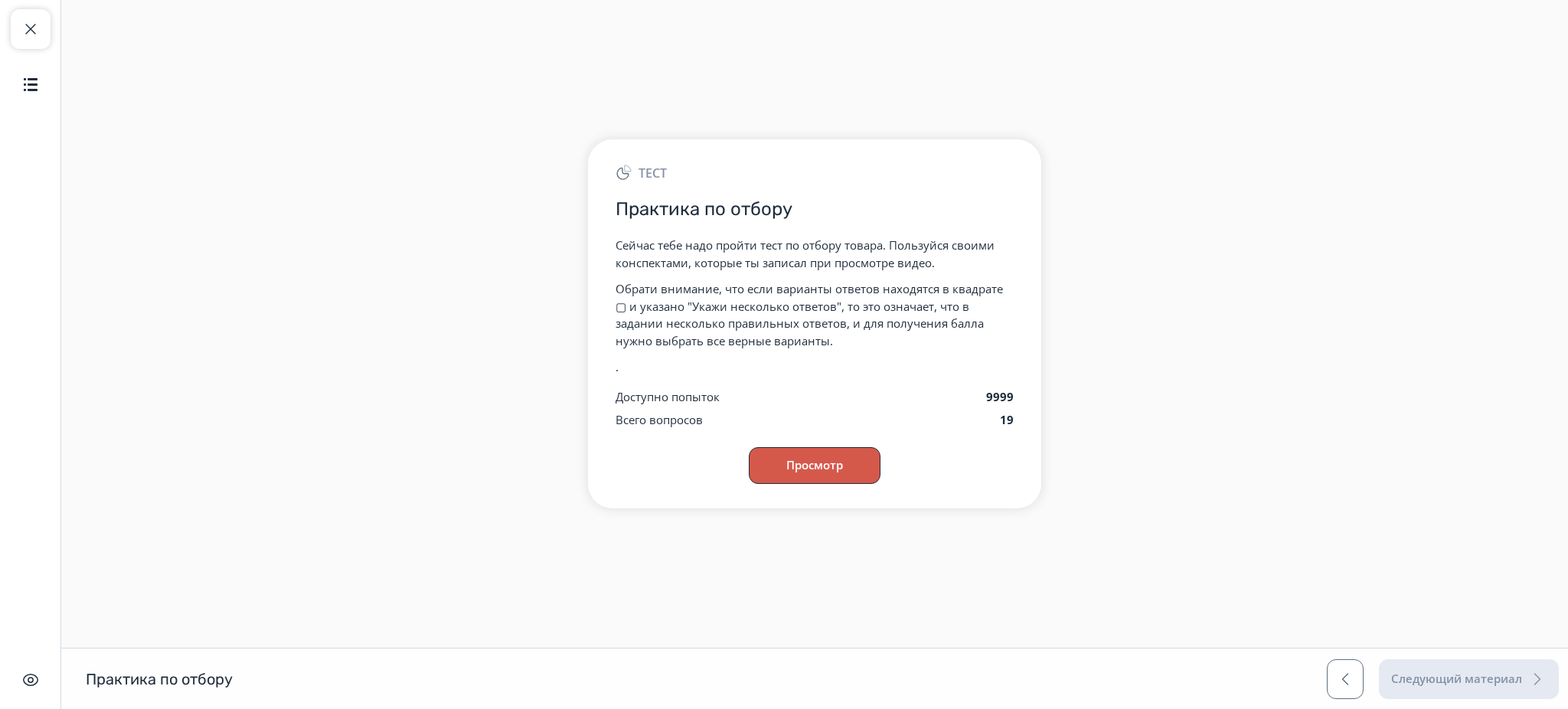
click at [799, 466] on button "Просмотр" at bounding box center [814, 465] width 131 height 37
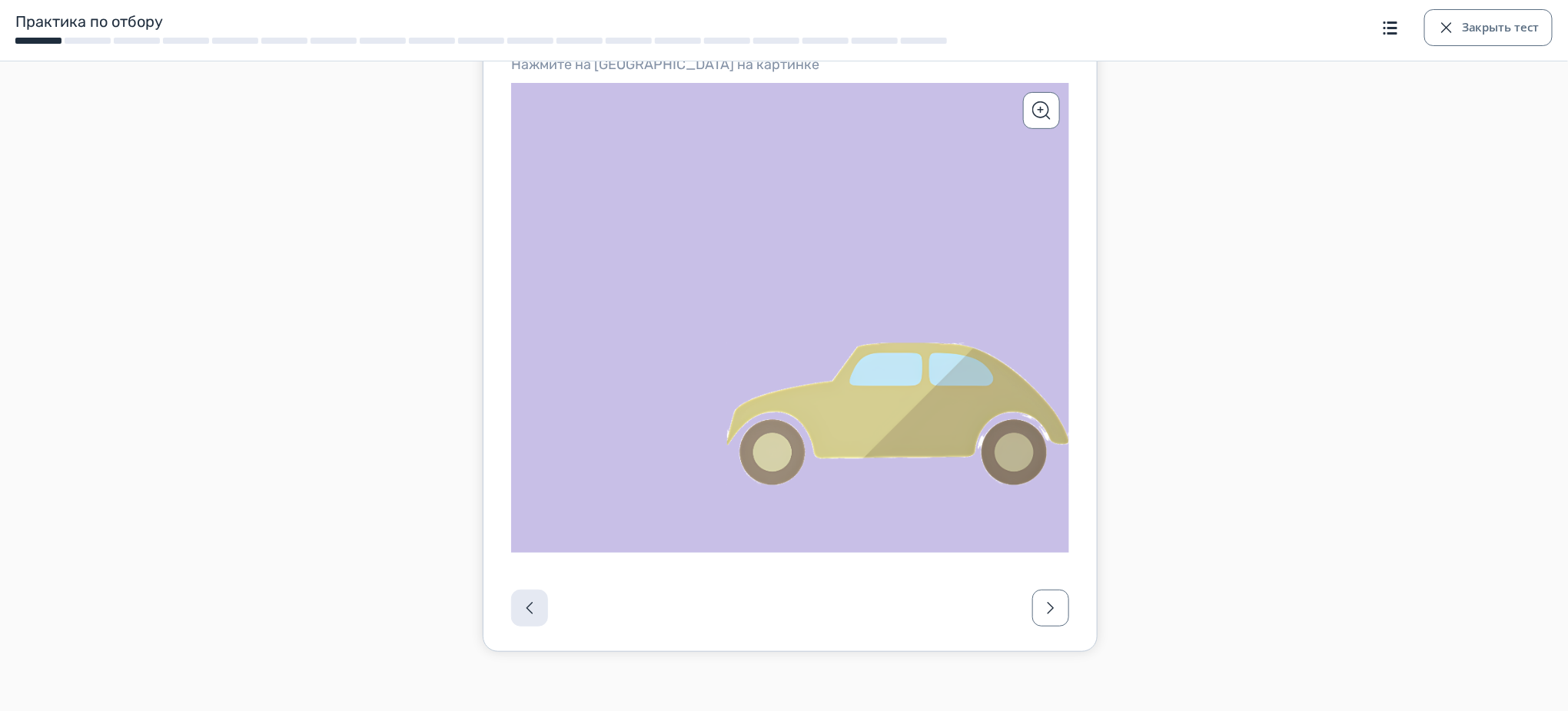
scroll to position [263, 0]
click at [866, 413] on icon at bounding box center [789, 317] width 558 height 469
click at [790, 302] on button "Подтвердить" at bounding box center [793, 305] width 103 height 19
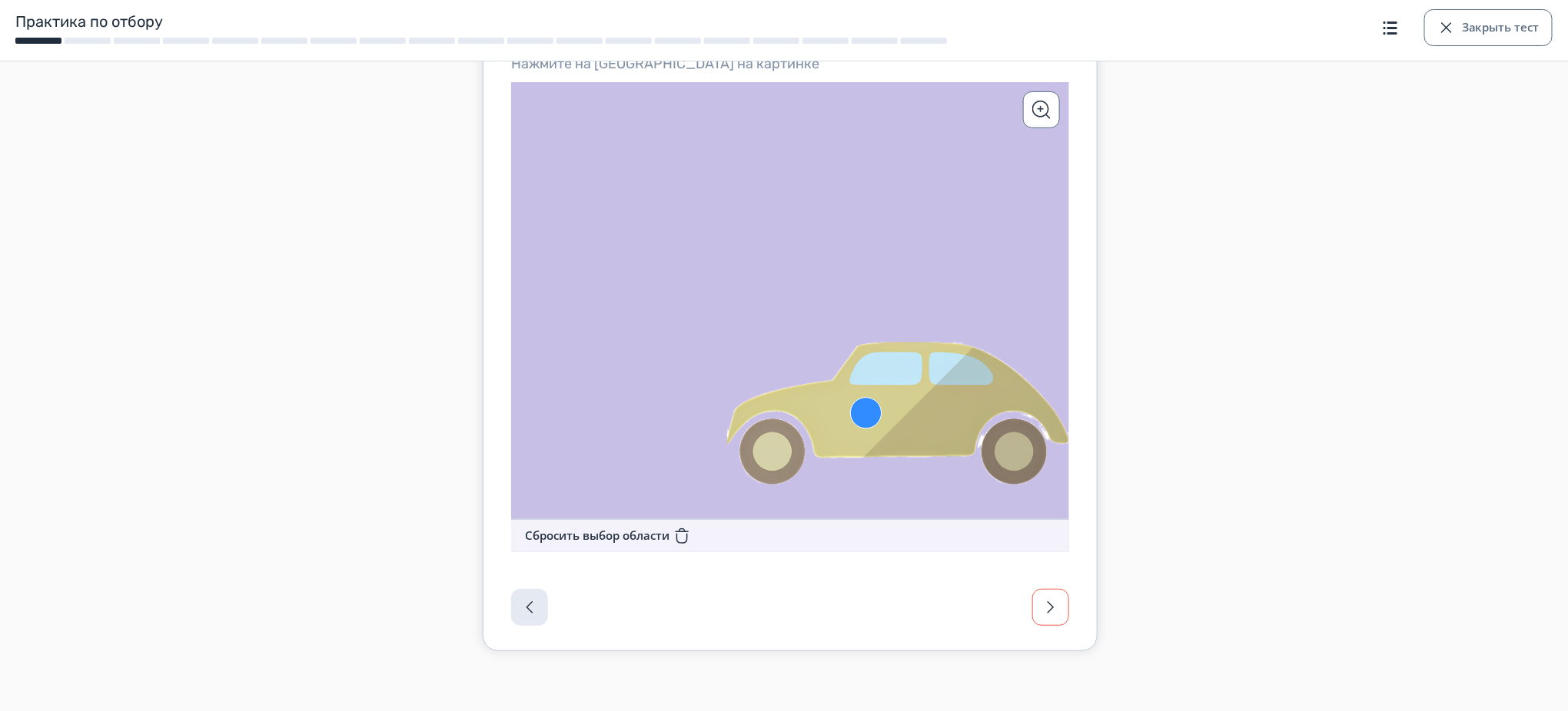
click at [1046, 606] on span "button" at bounding box center [1051, 607] width 19 height 19
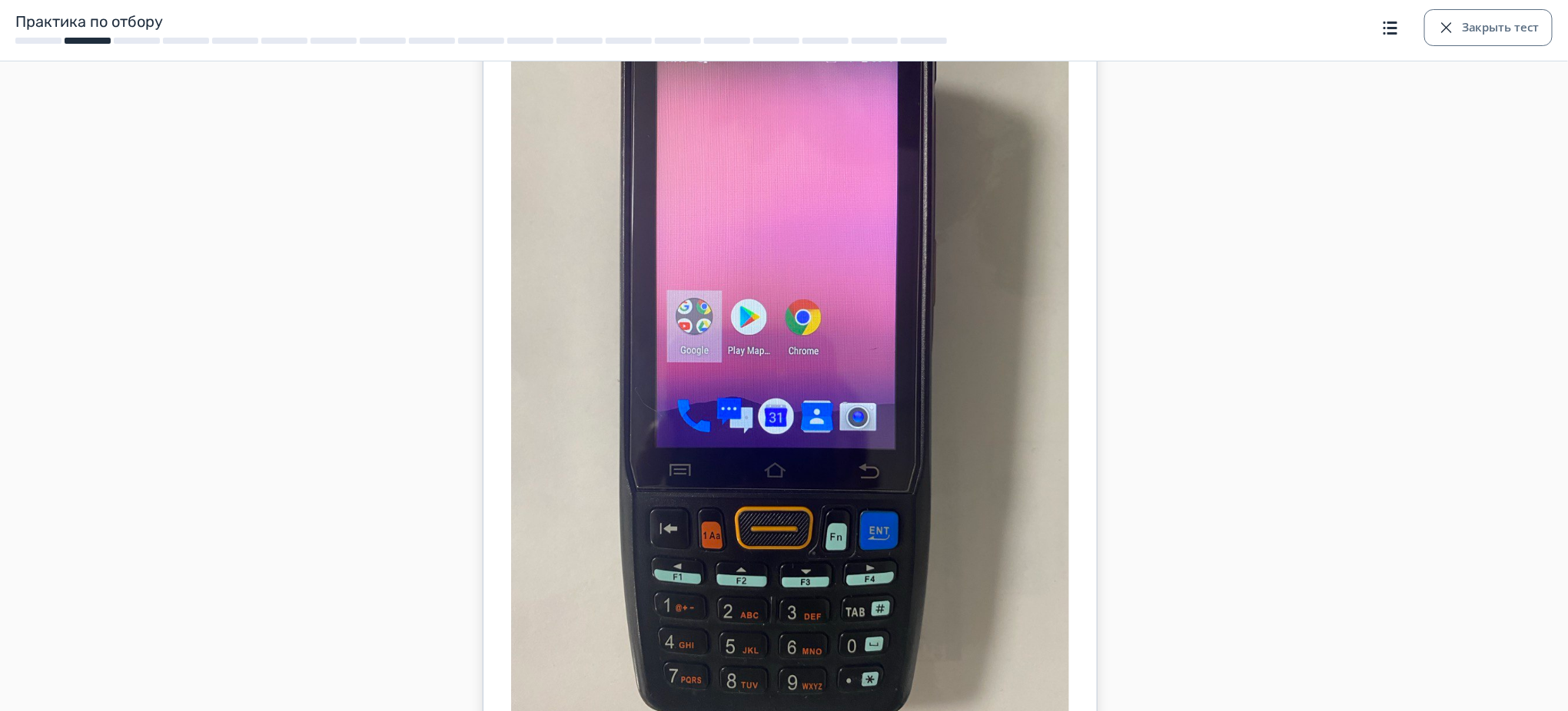
scroll to position [0, 0]
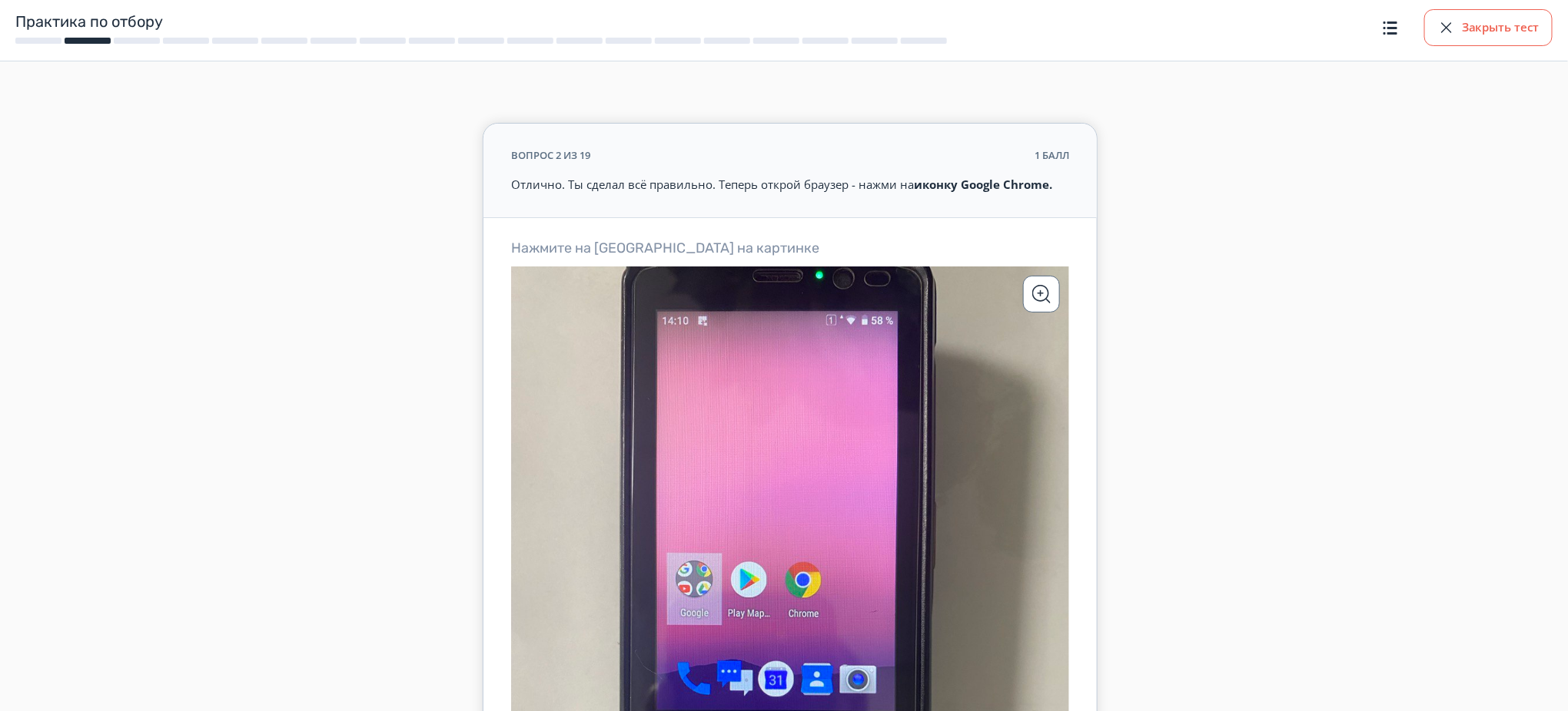
click at [1474, 25] on button "Закрыть тест" at bounding box center [1488, 27] width 129 height 37
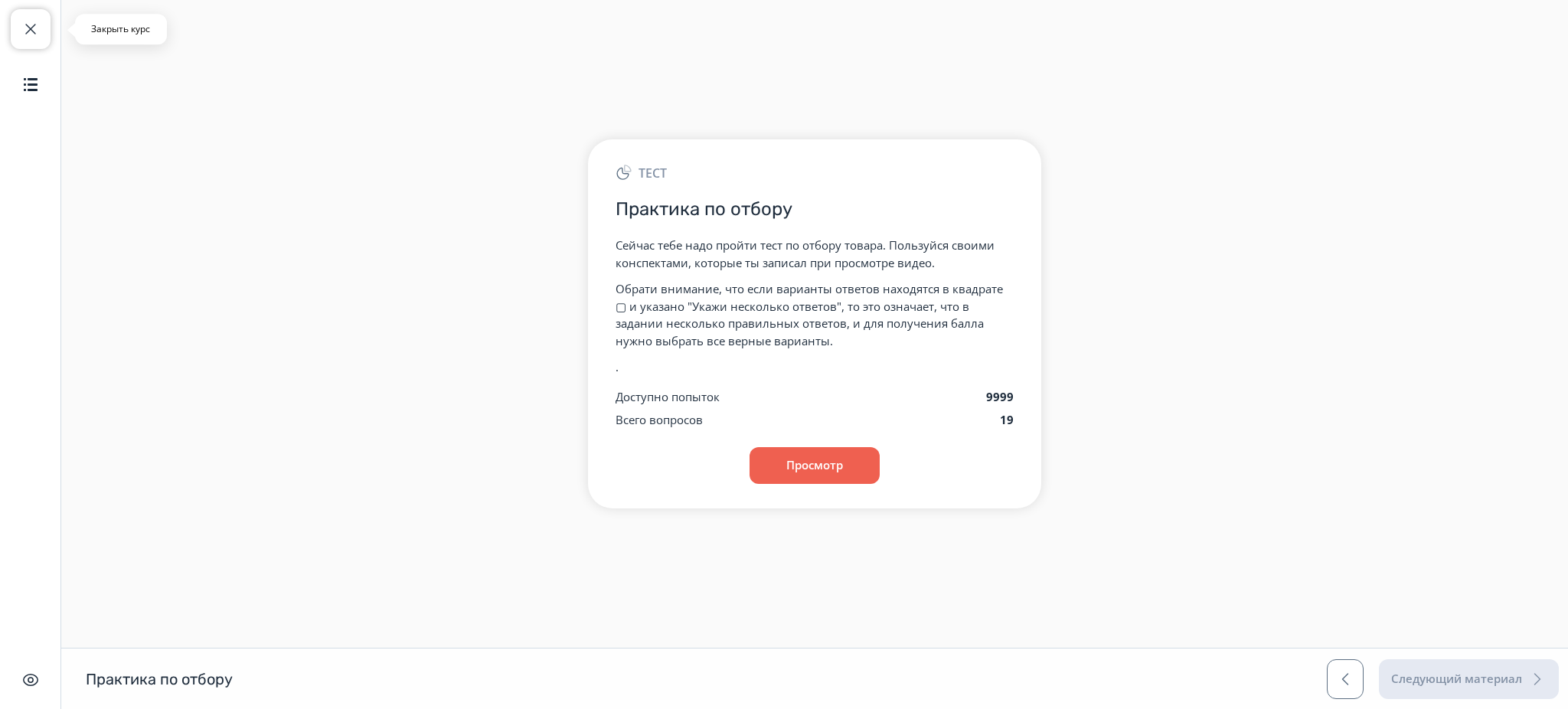
click at [32, 26] on span "button" at bounding box center [31, 30] width 19 height 19
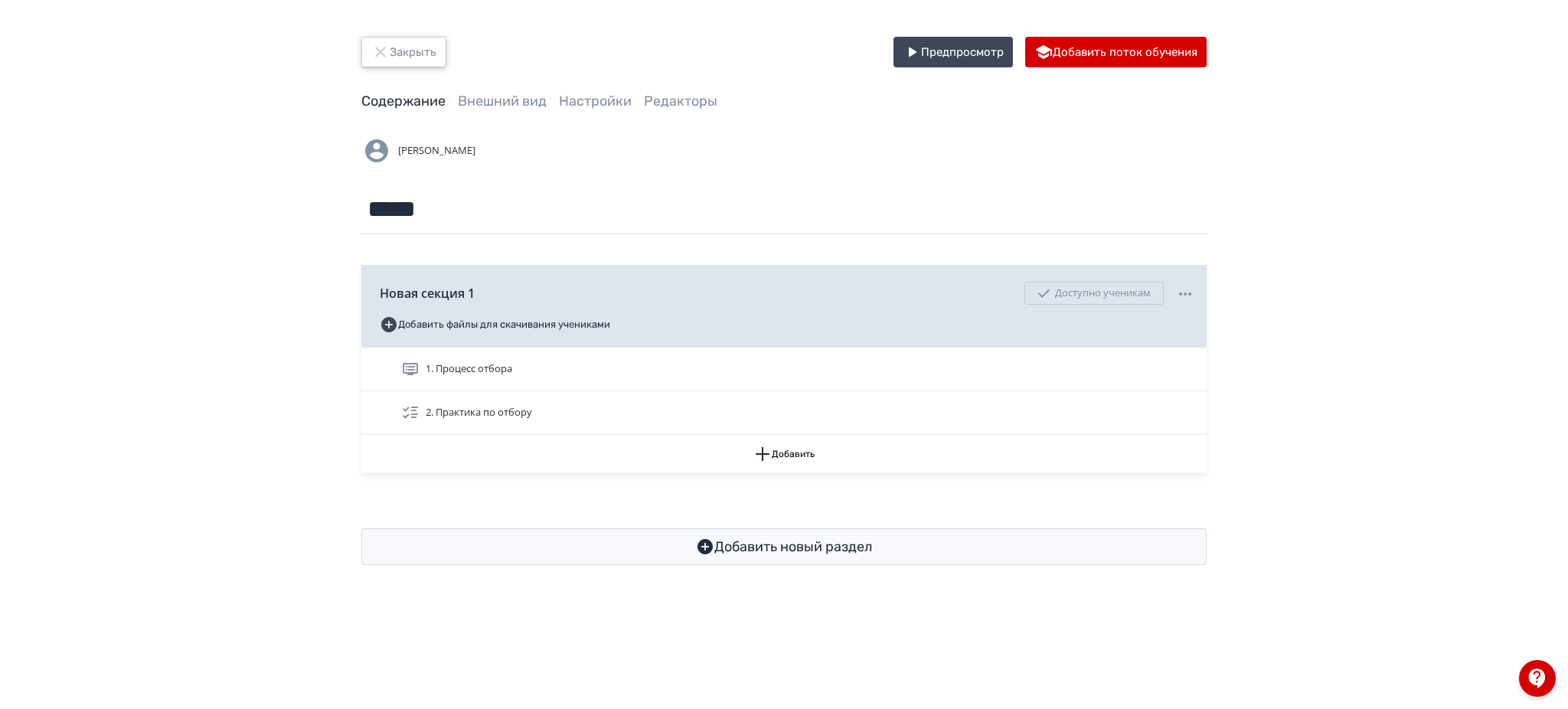
click at [406, 56] on button "Закрыть" at bounding box center [403, 51] width 85 height 30
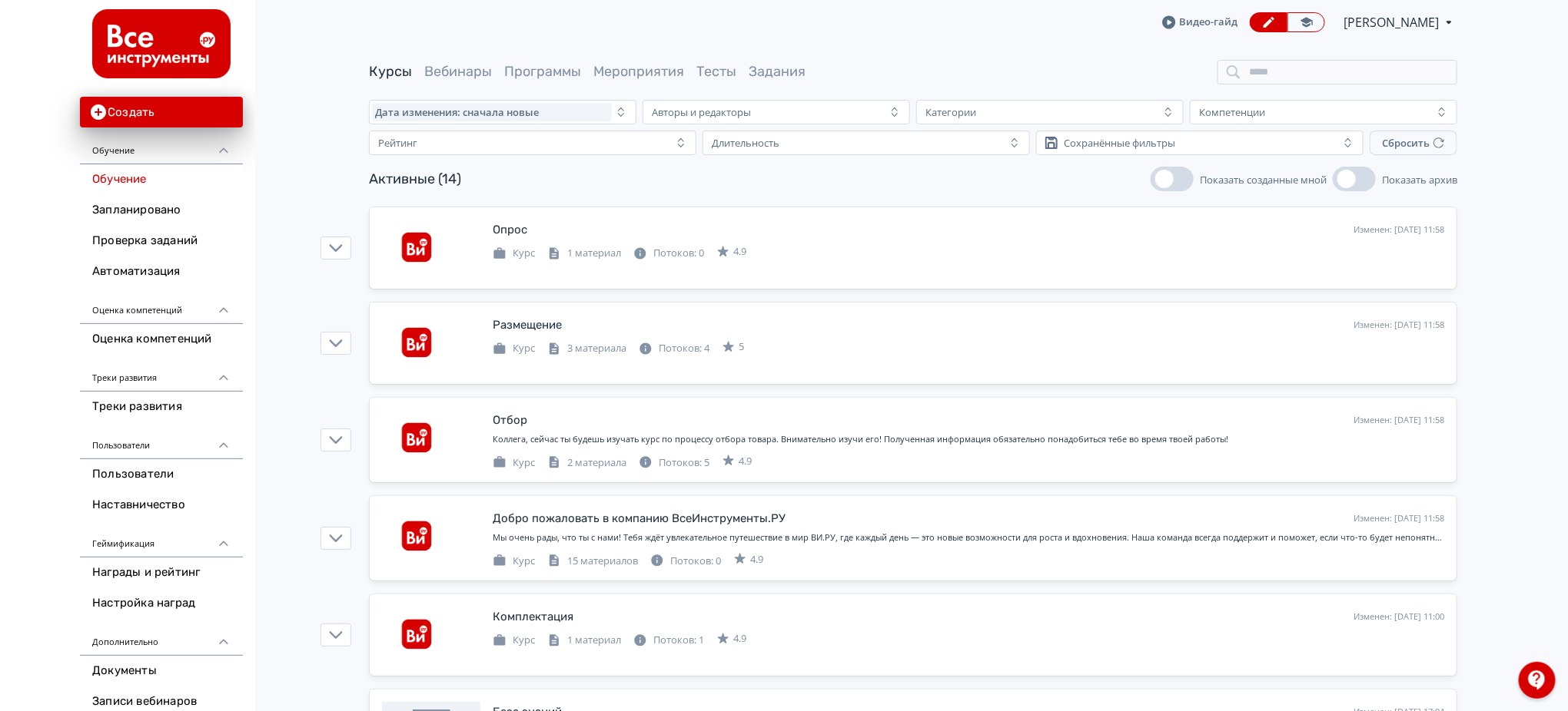
drag, startPoint x: 534, startPoint y: 69, endPoint x: 546, endPoint y: 90, distance: 24.2
click at [534, 69] on link "Программы" at bounding box center [542, 72] width 77 height 17
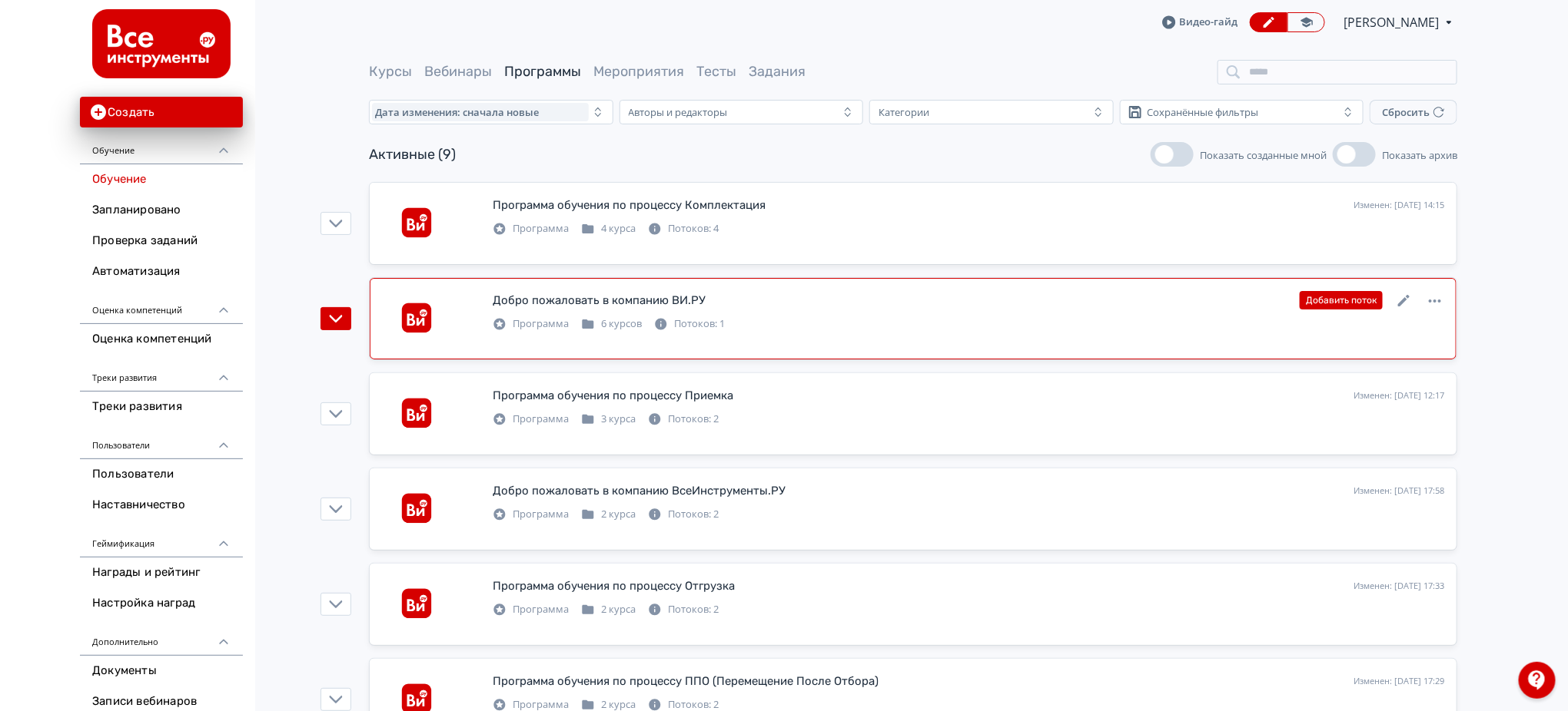
click at [608, 302] on div "Добро пожаловать в компанию ВИ.РУ" at bounding box center [598, 300] width 213 height 18
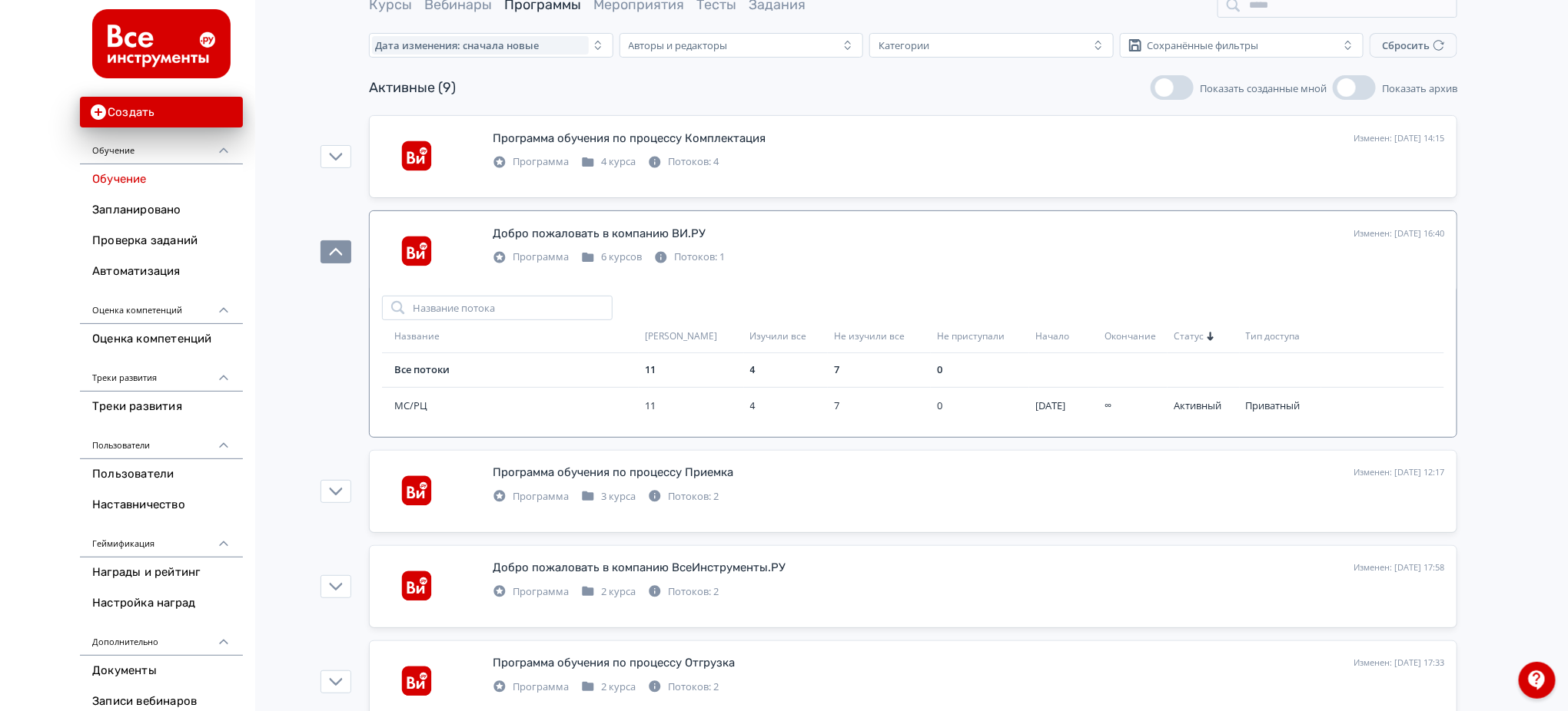
scroll to position [102, 0]
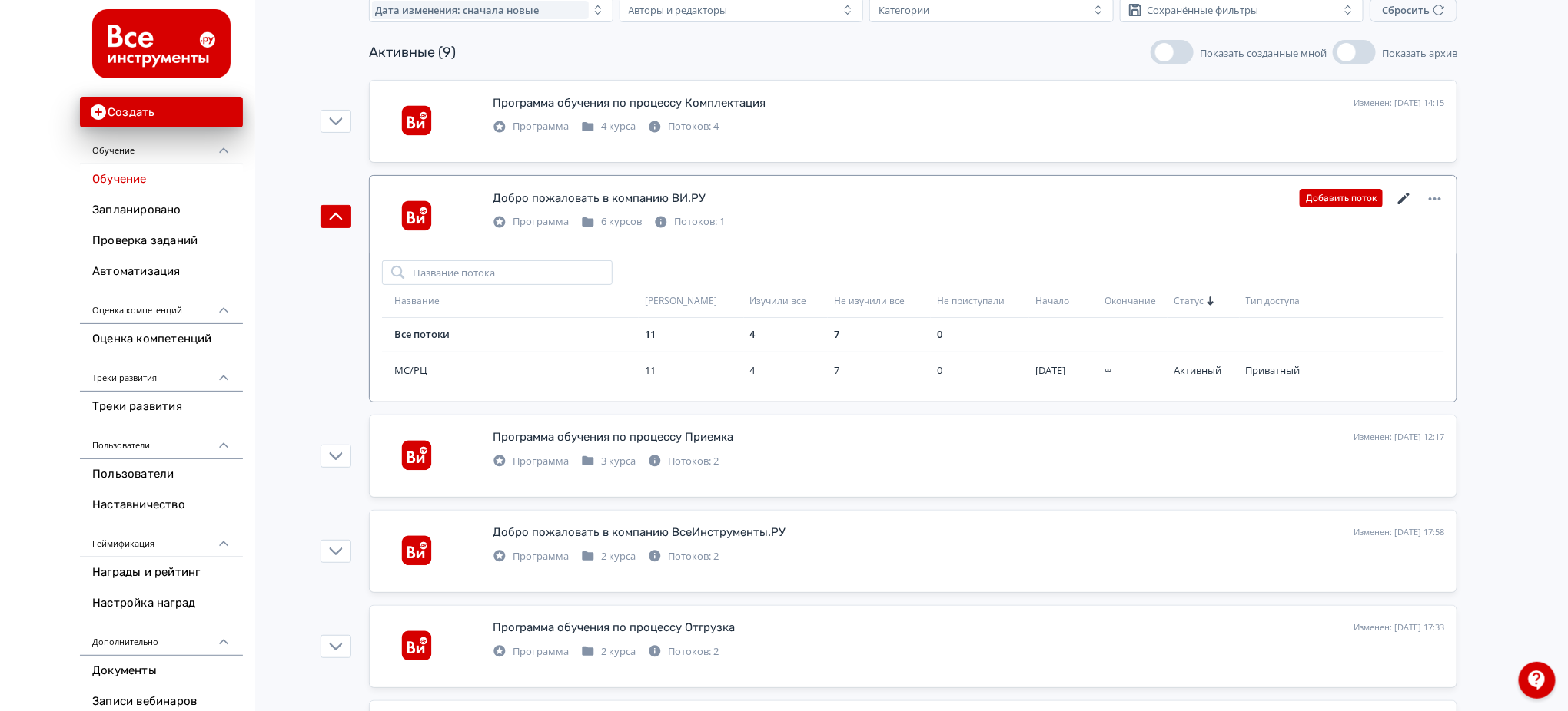
click at [1399, 201] on icon at bounding box center [1403, 198] width 12 height 12
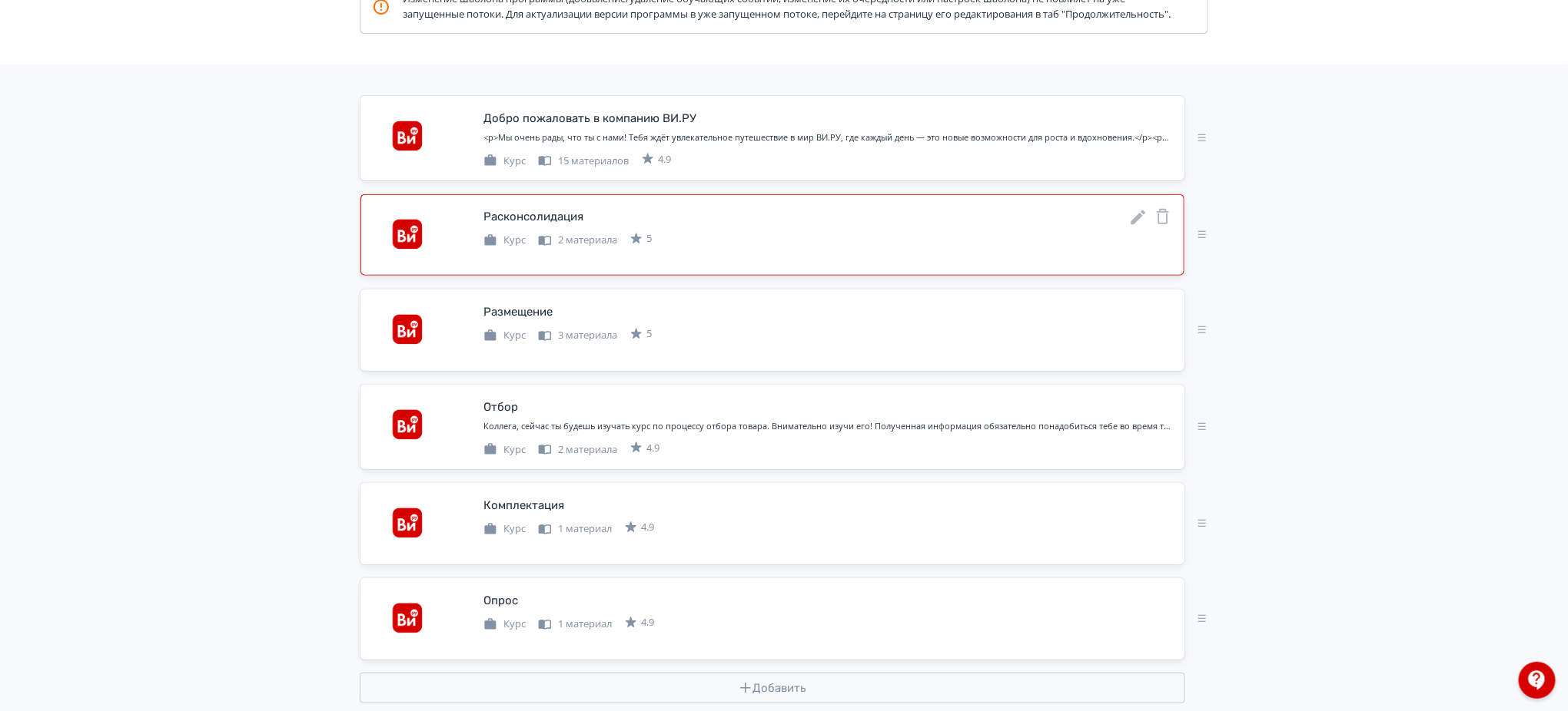
scroll to position [307, 0]
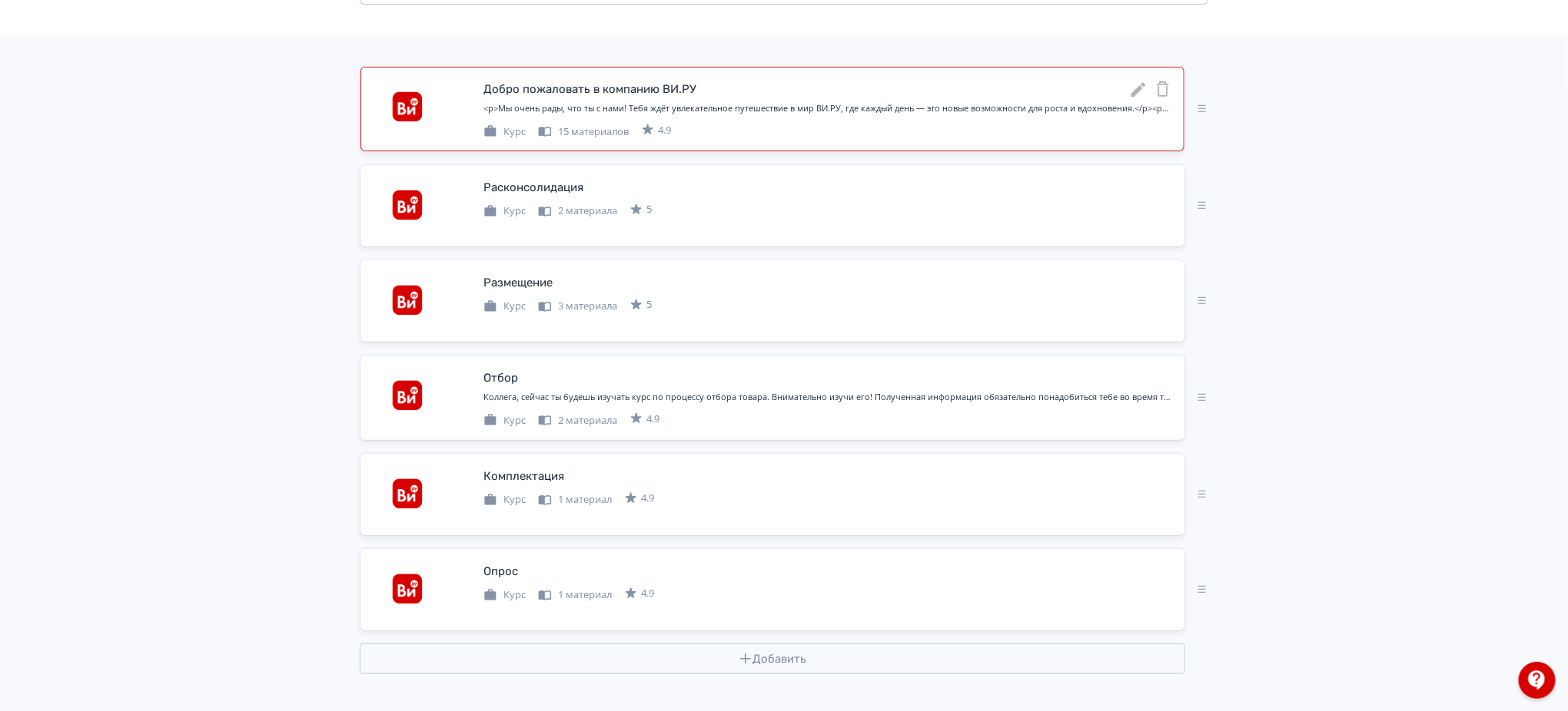
click at [1136, 97] on icon at bounding box center [1138, 90] width 15 height 15
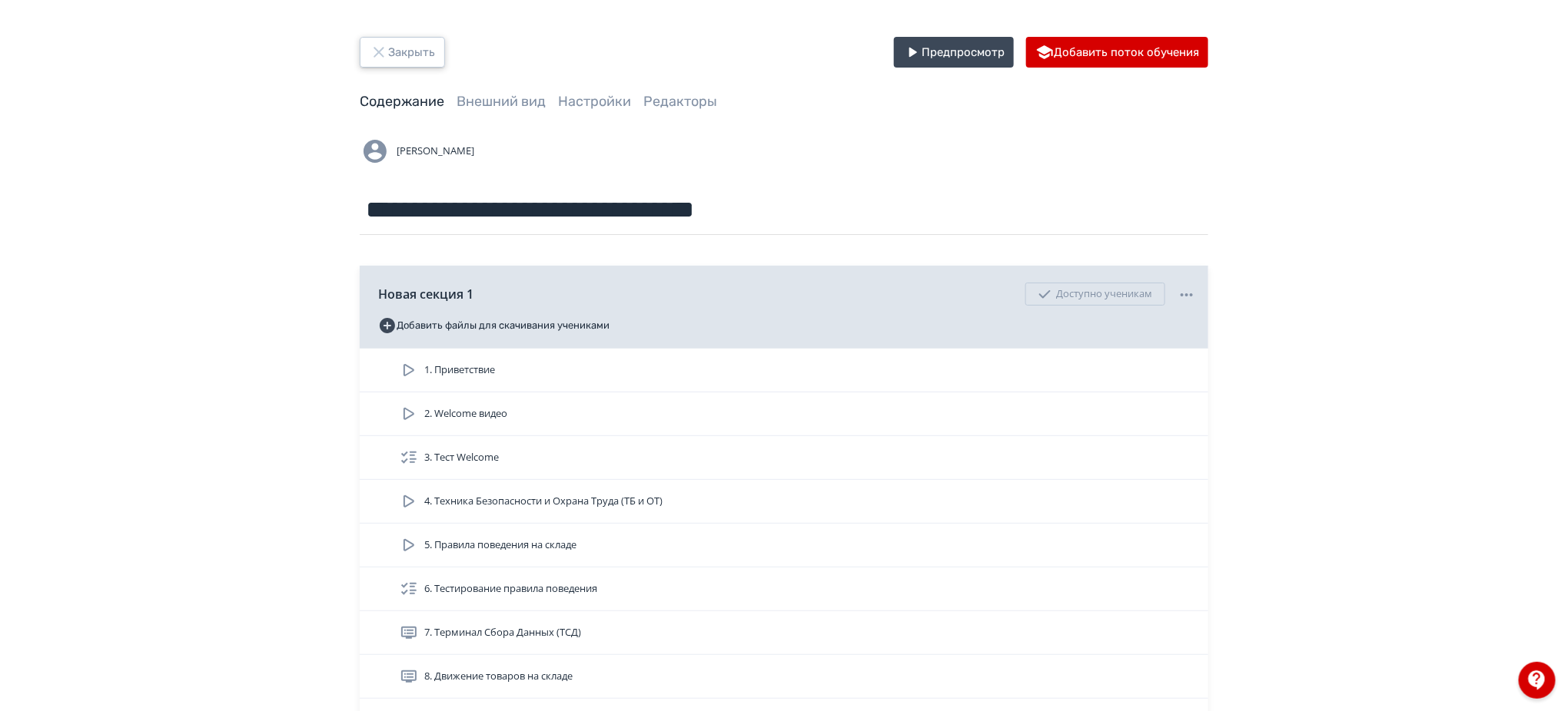
click at [431, 54] on button "Закрыть" at bounding box center [402, 51] width 85 height 30
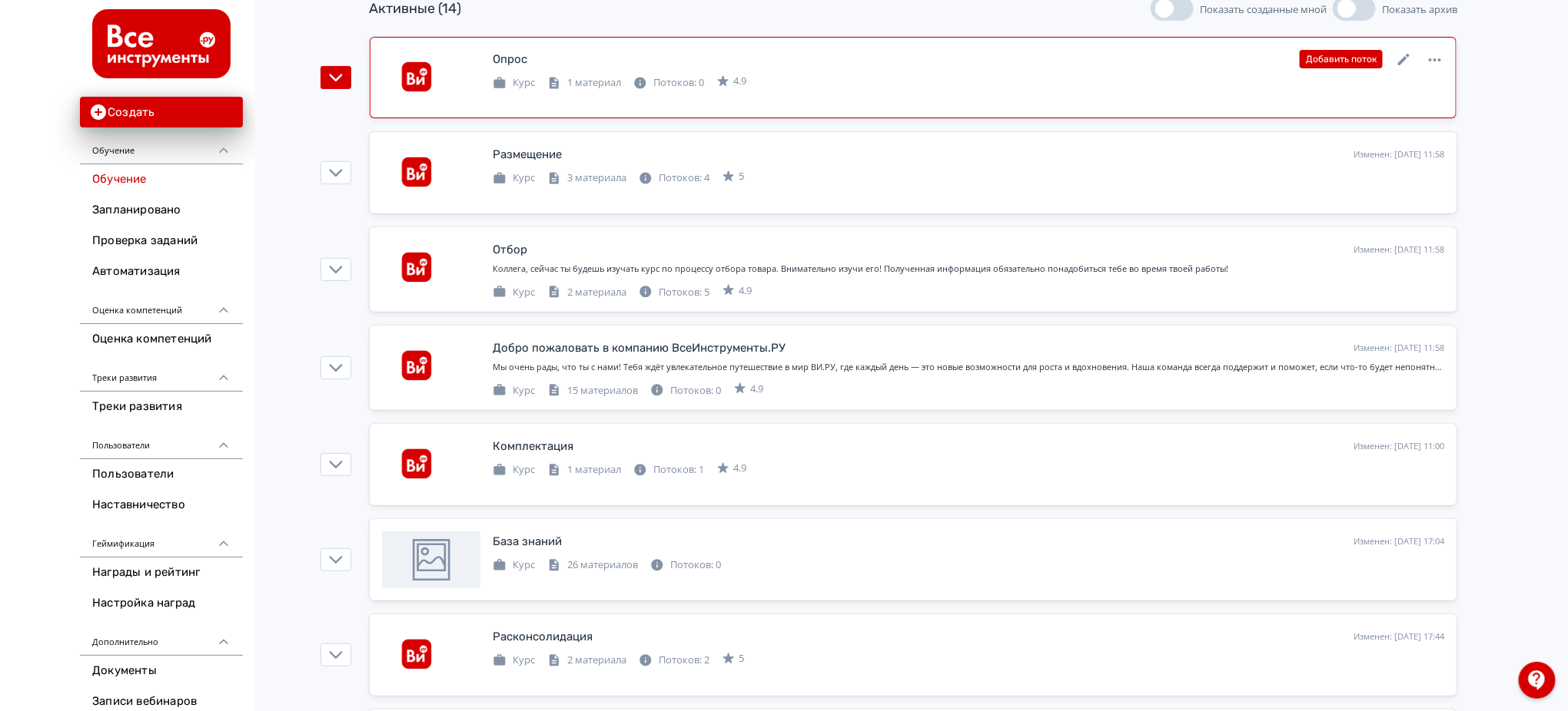
scroll to position [204, 0]
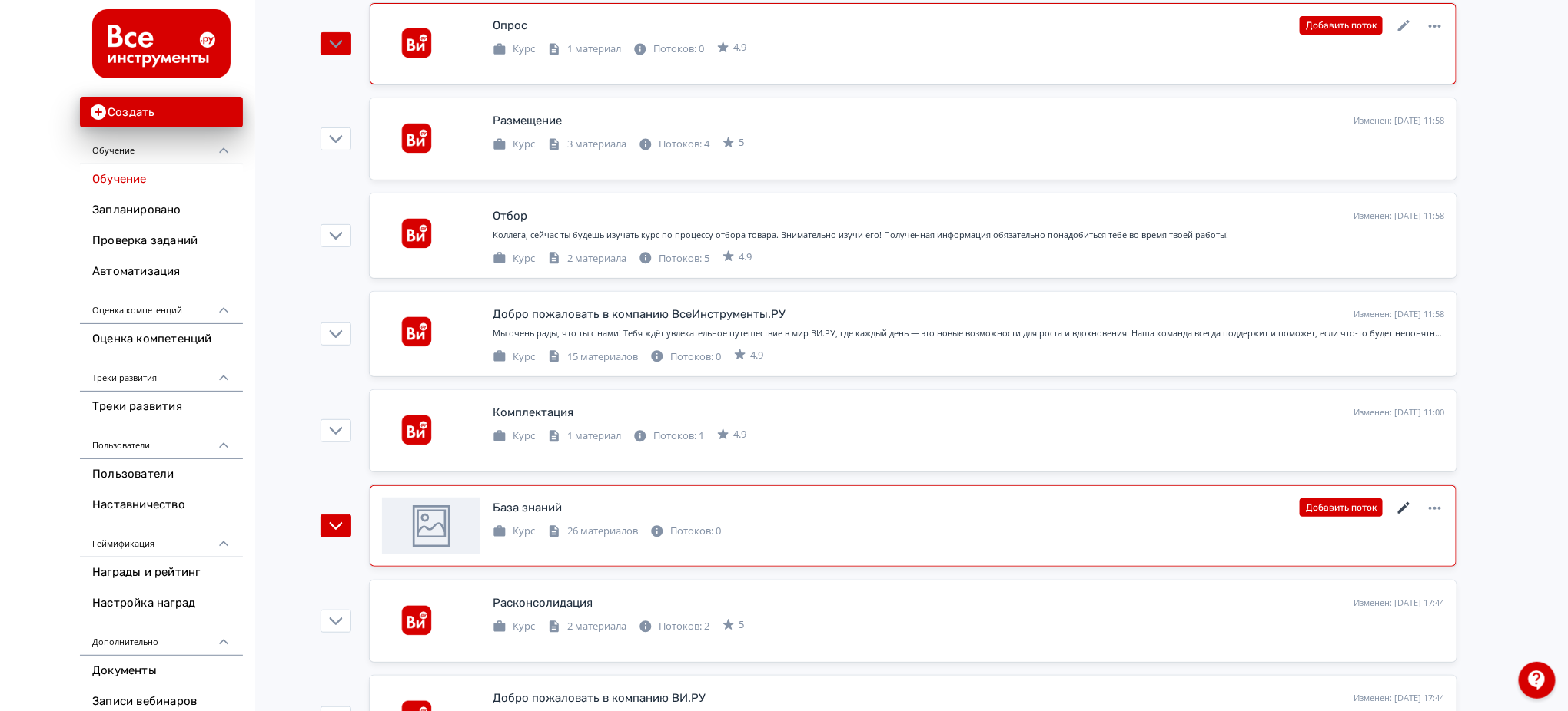
click at [1398, 508] on icon at bounding box center [1404, 508] width 19 height 19
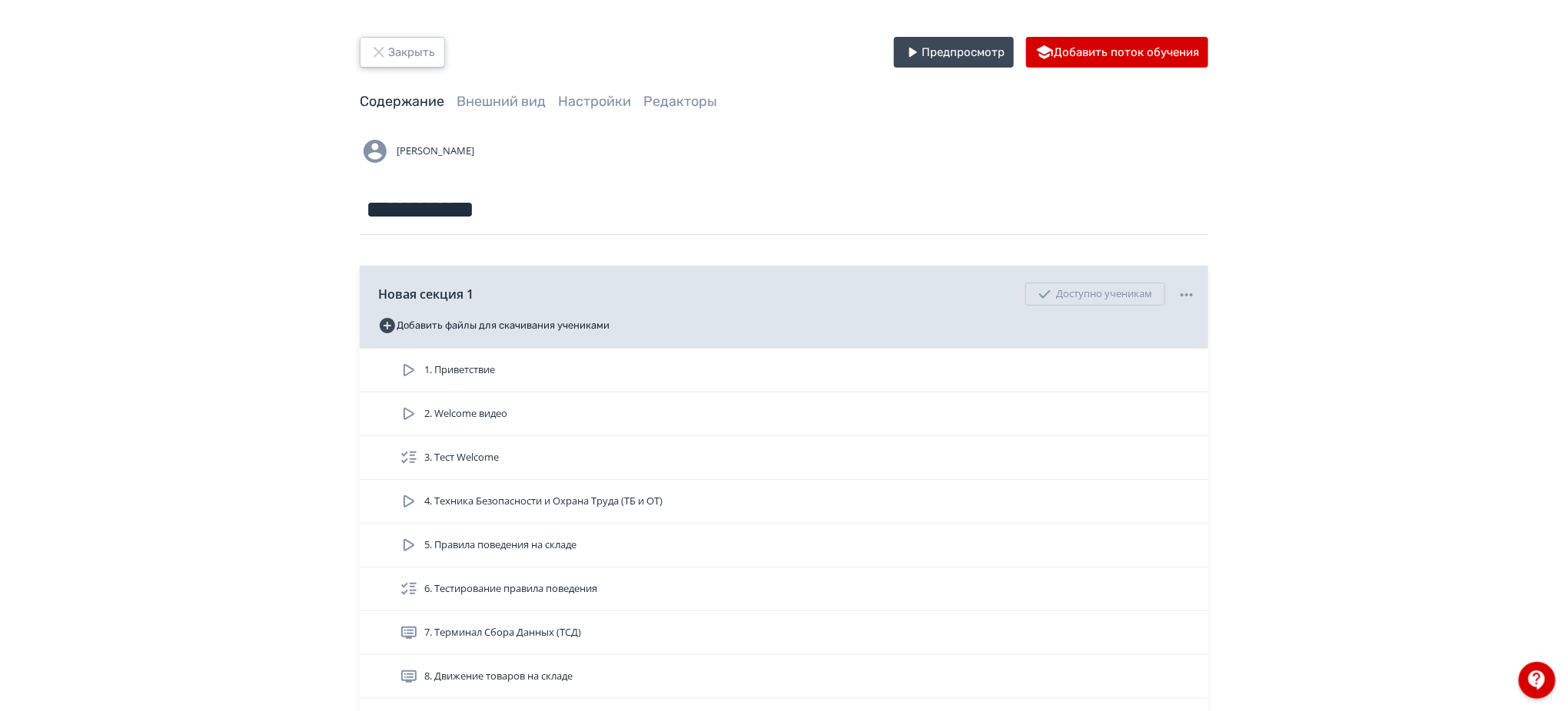
click at [403, 49] on button "Закрыть" at bounding box center [402, 51] width 85 height 30
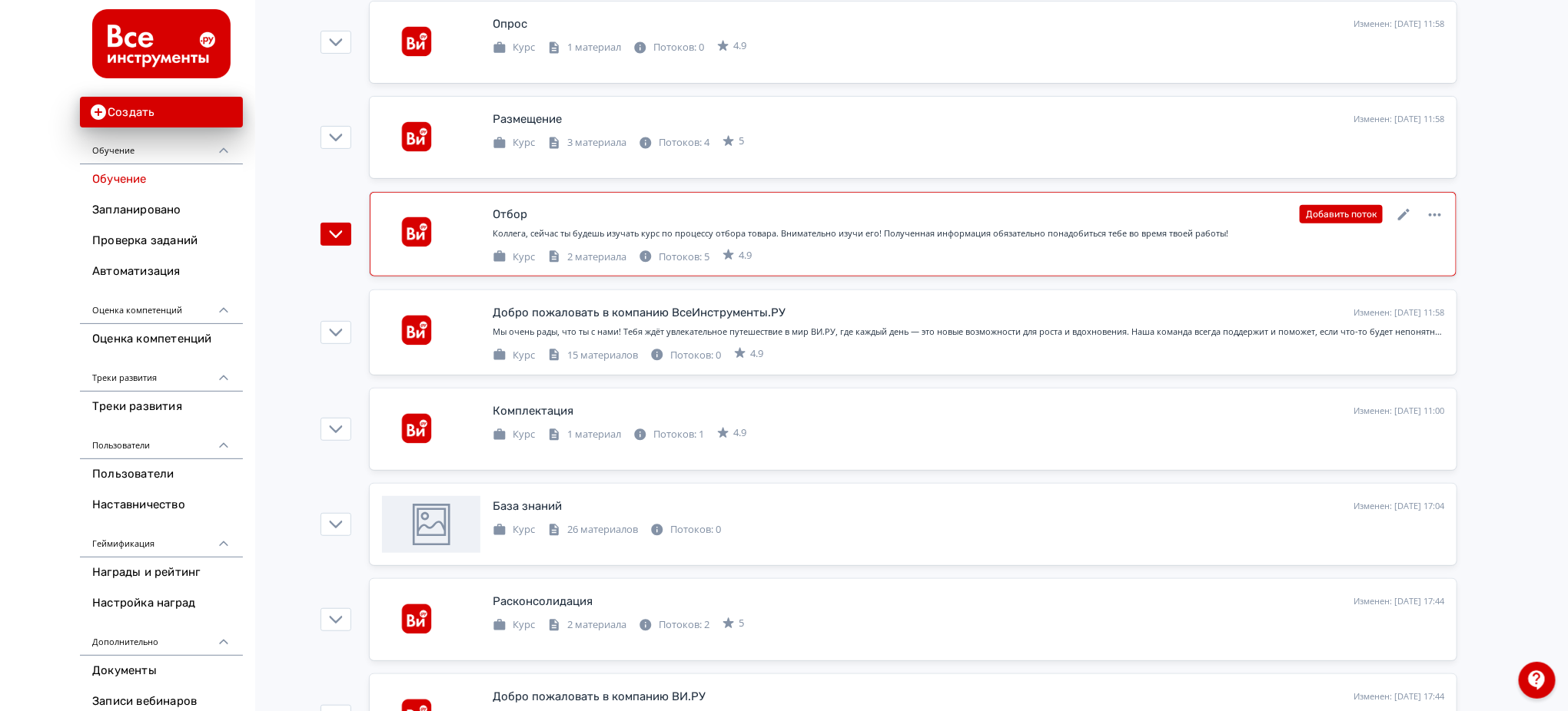
scroll to position [307, 0]
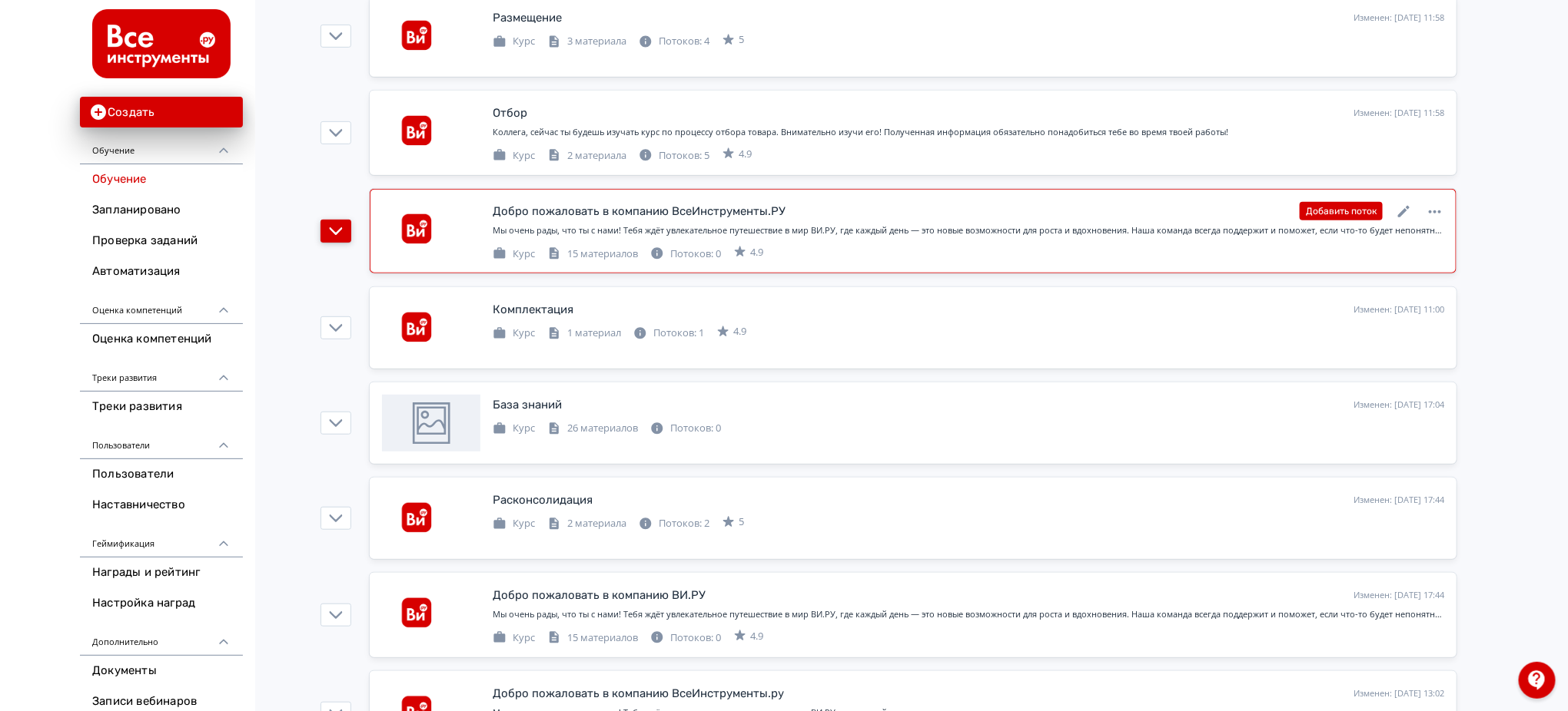
click at [341, 232] on icon "button" at bounding box center [336, 232] width 14 height 14
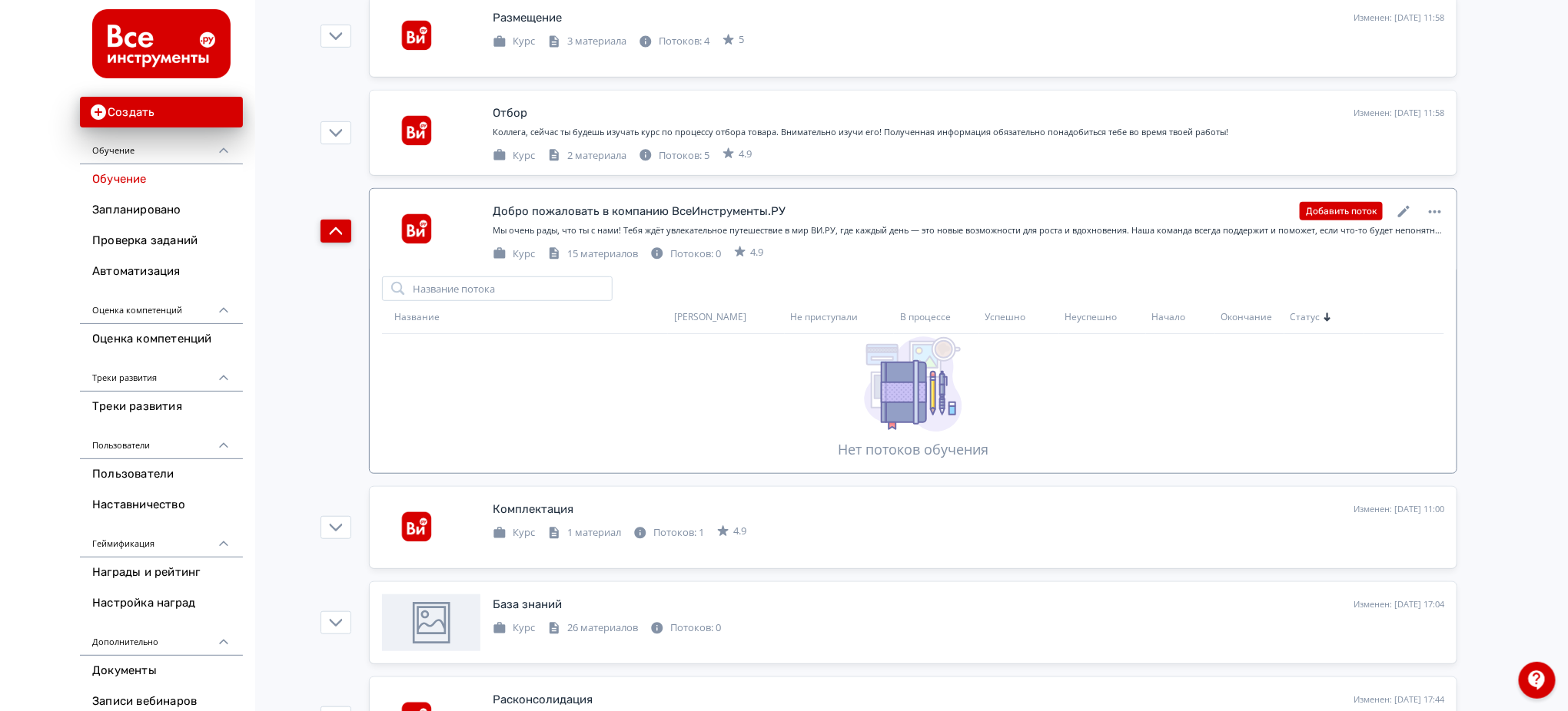
click at [341, 232] on icon "button" at bounding box center [336, 232] width 13 height 8
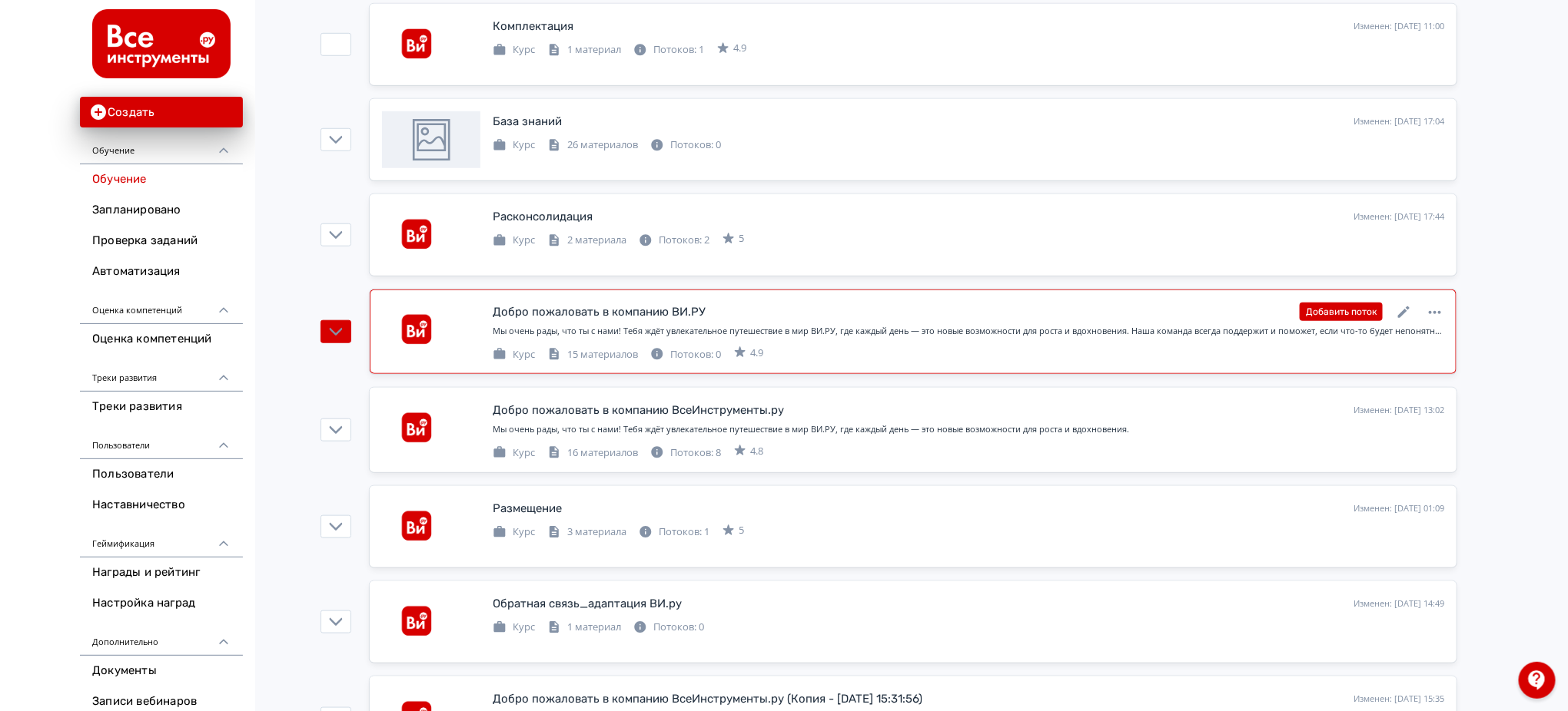
scroll to position [614, 0]
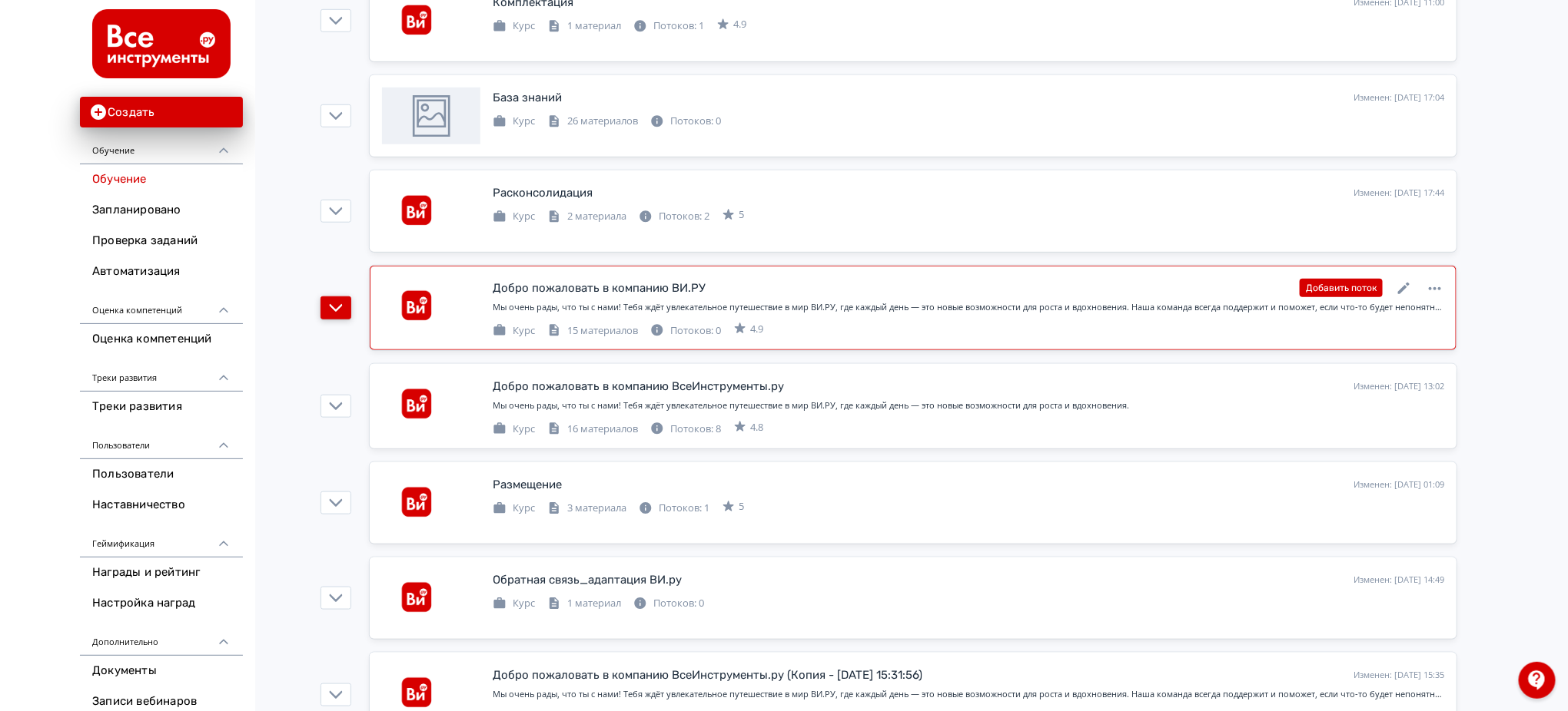
click at [339, 307] on icon "button" at bounding box center [336, 308] width 13 height 8
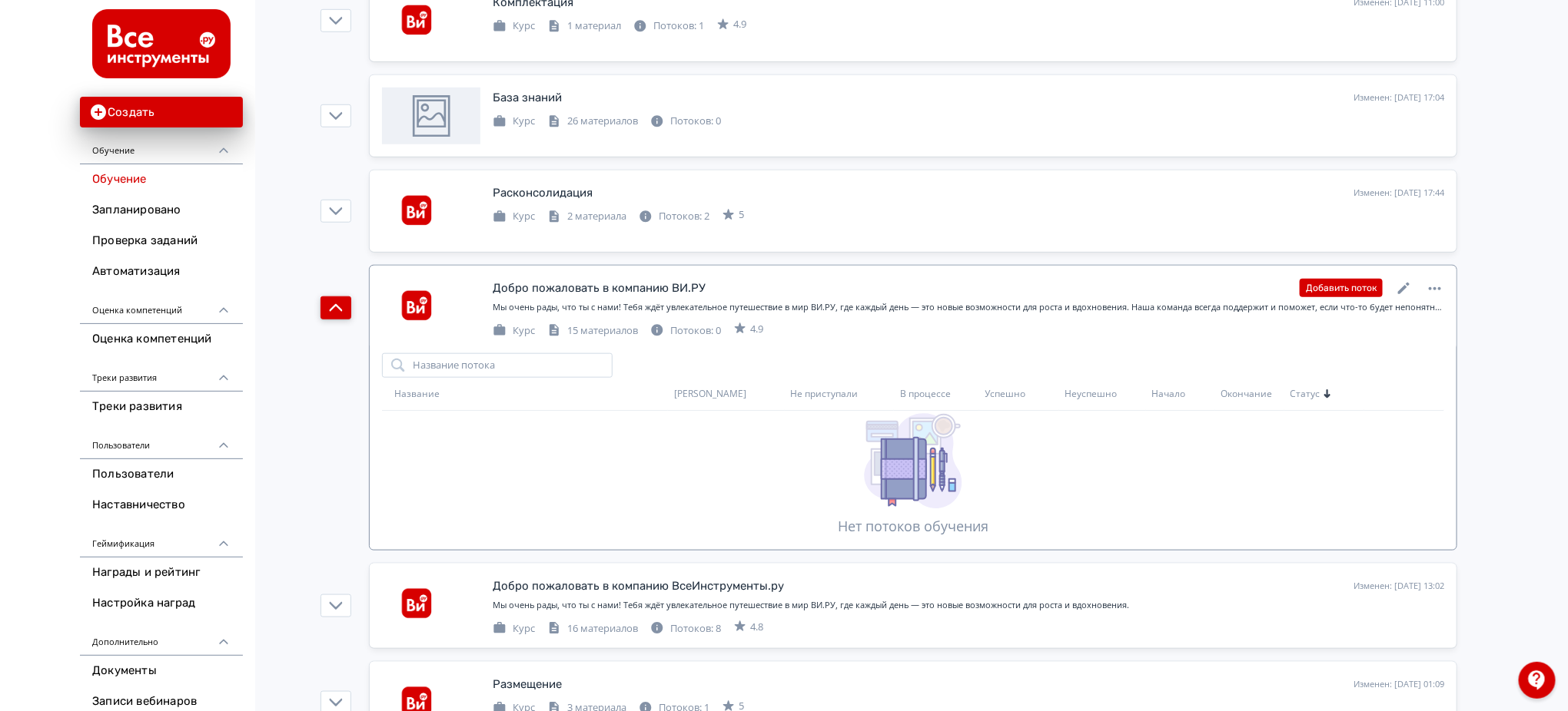
click at [336, 307] on icon "button" at bounding box center [336, 308] width 14 height 14
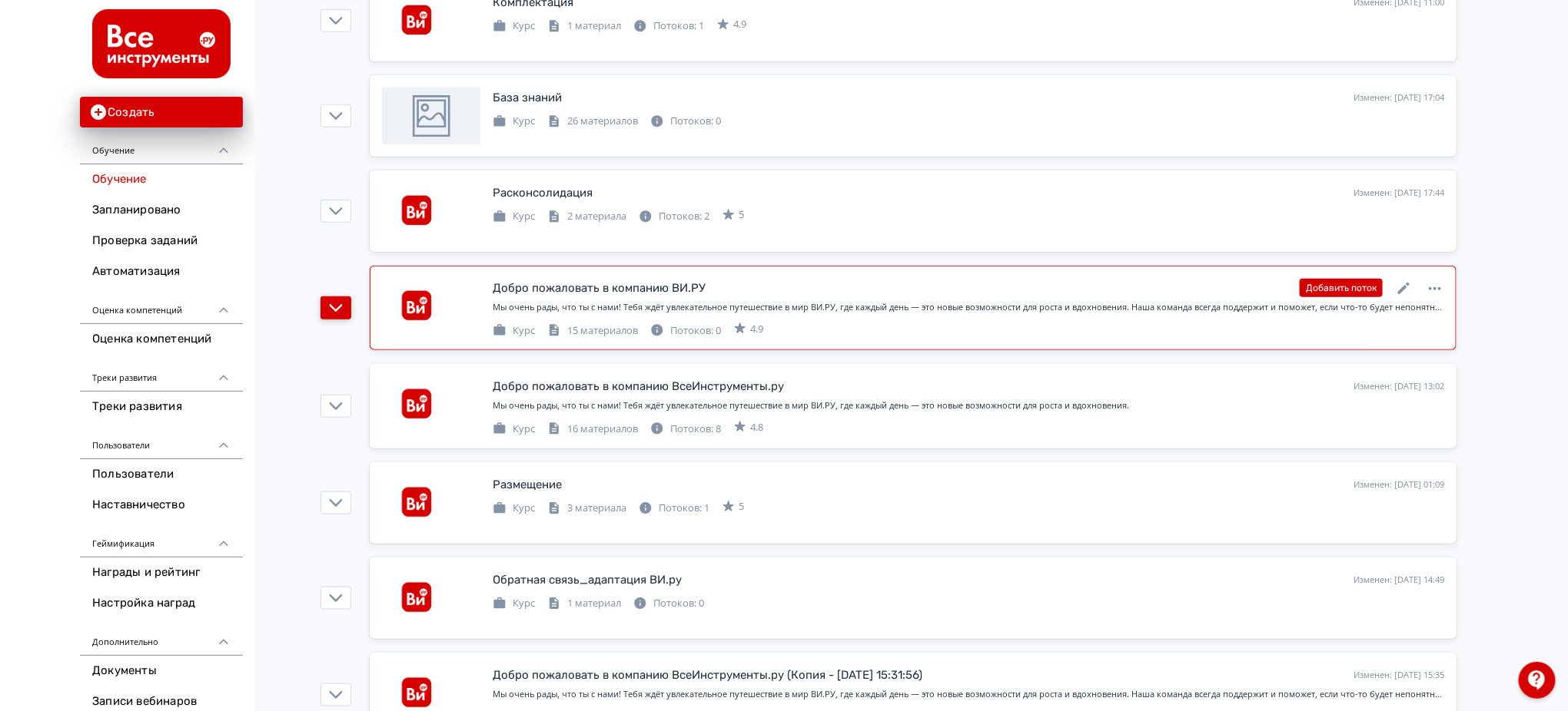
scroll to position [716, 0]
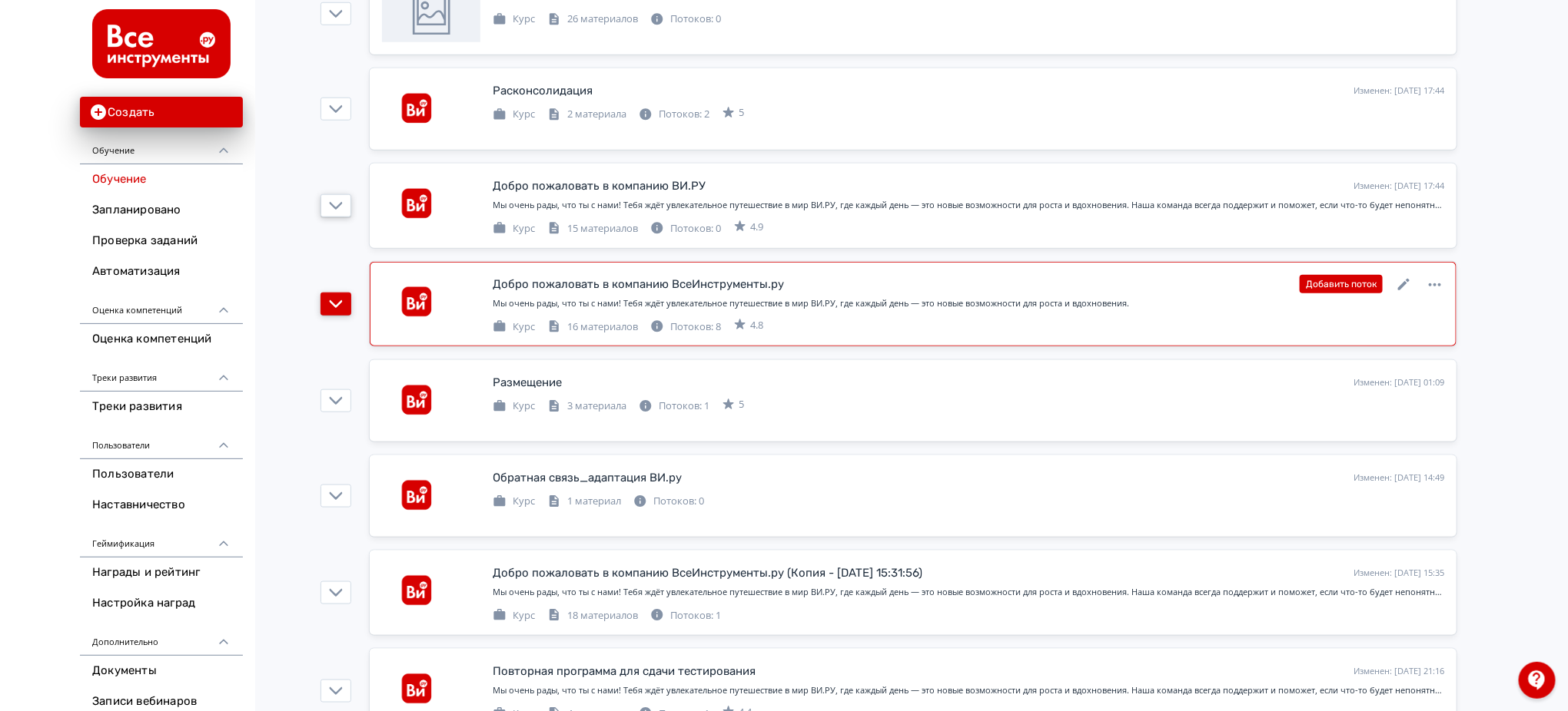
click at [338, 308] on icon "button" at bounding box center [336, 304] width 14 height 14
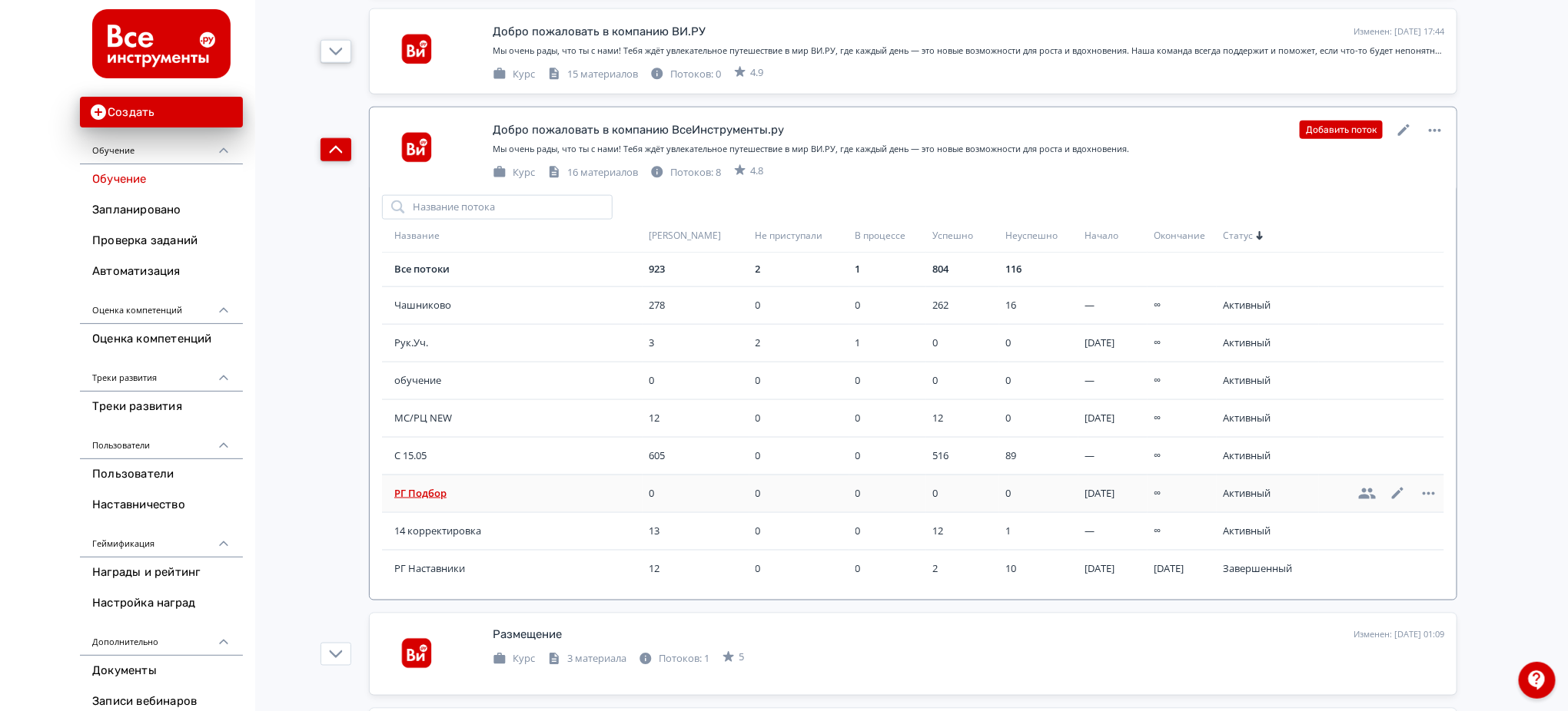
scroll to position [921, 0]
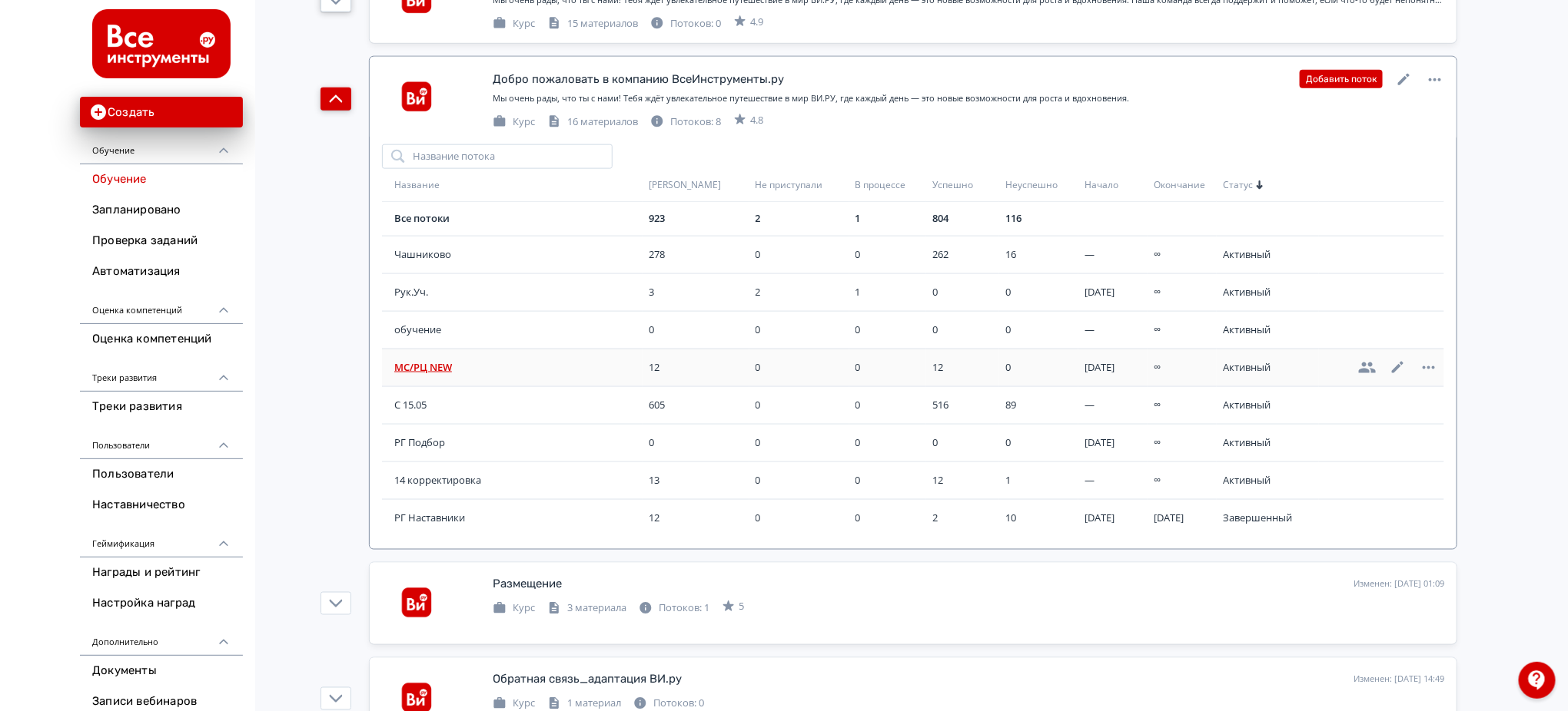
click at [431, 368] on span "МС/РЦ NEW" at bounding box center [518, 368] width 248 height 16
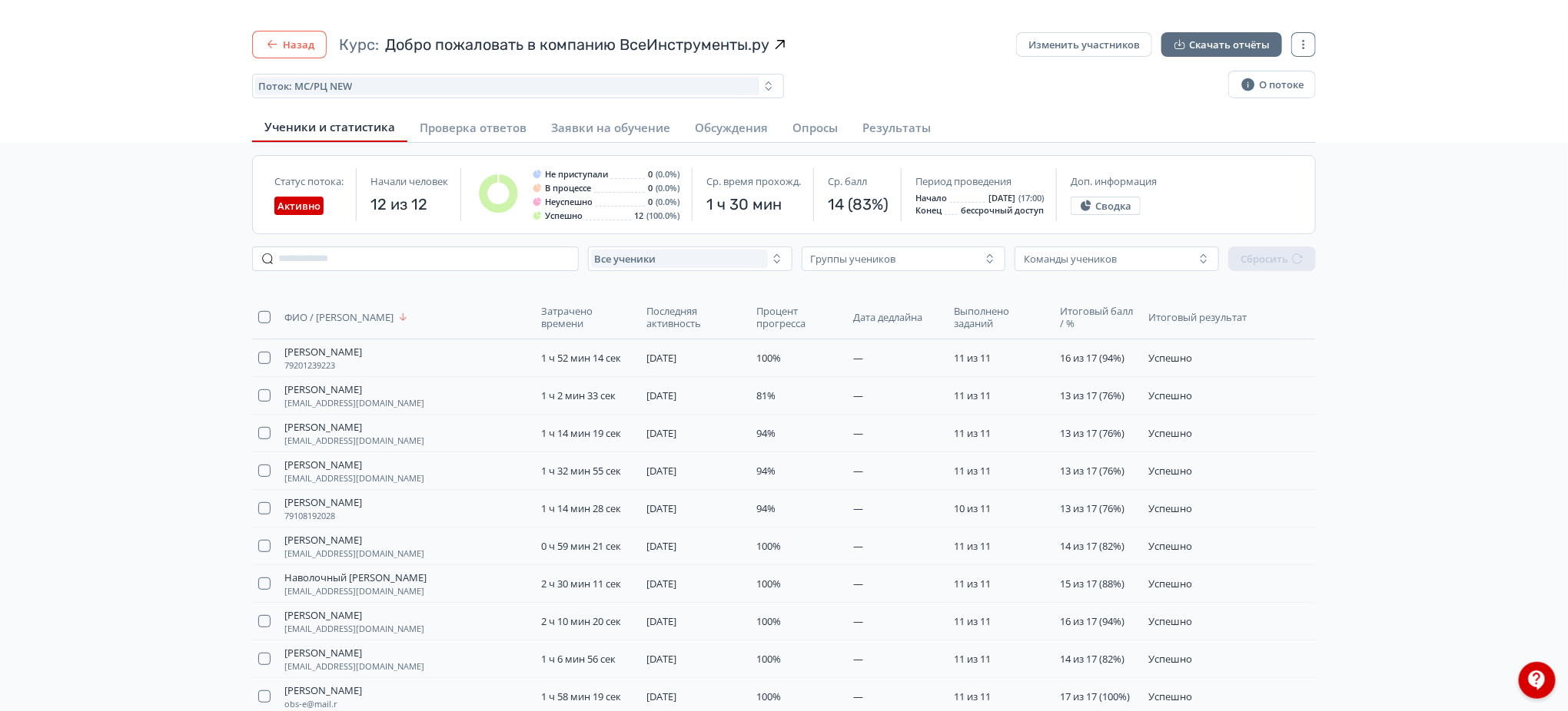
click at [291, 42] on button "Назад" at bounding box center [289, 44] width 75 height 27
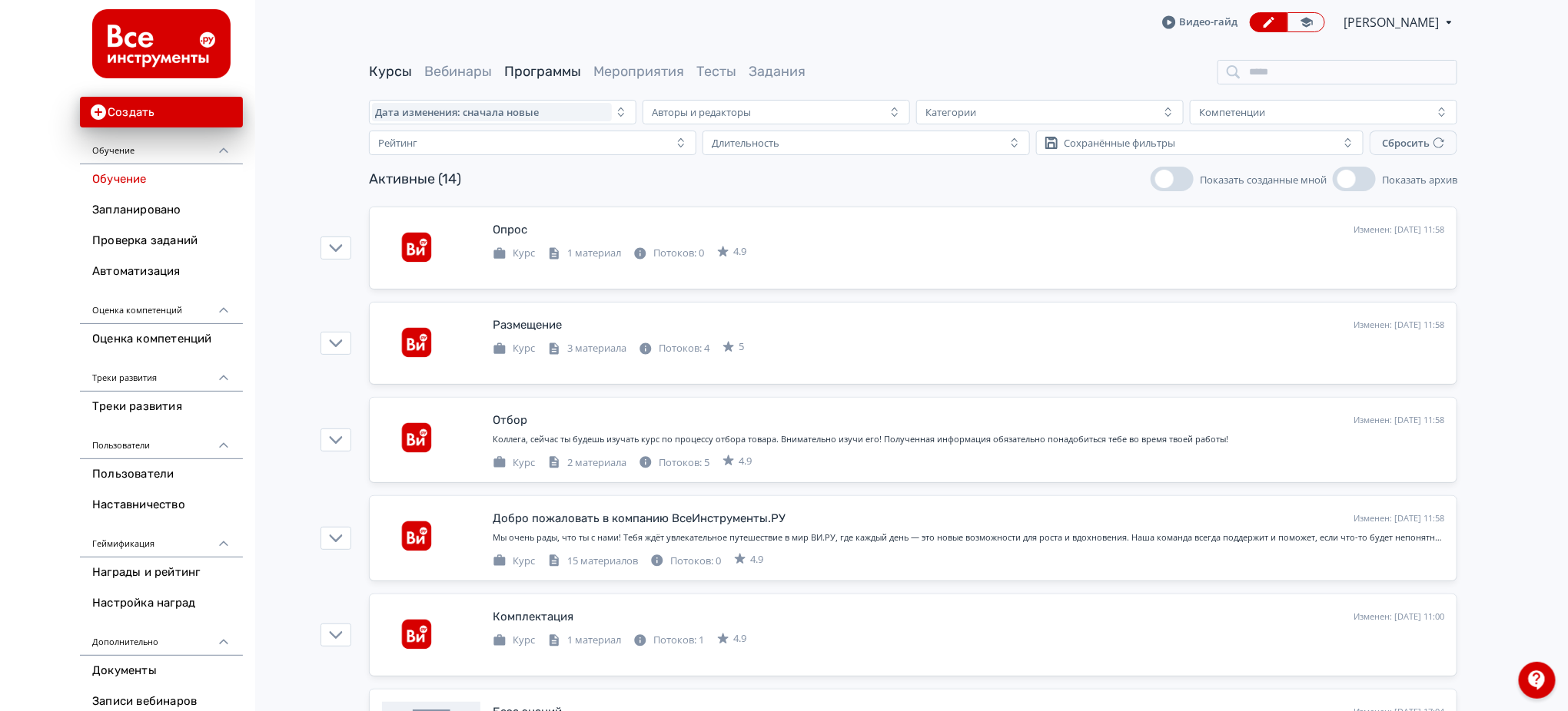
click at [539, 75] on link "Программы" at bounding box center [542, 72] width 77 height 17
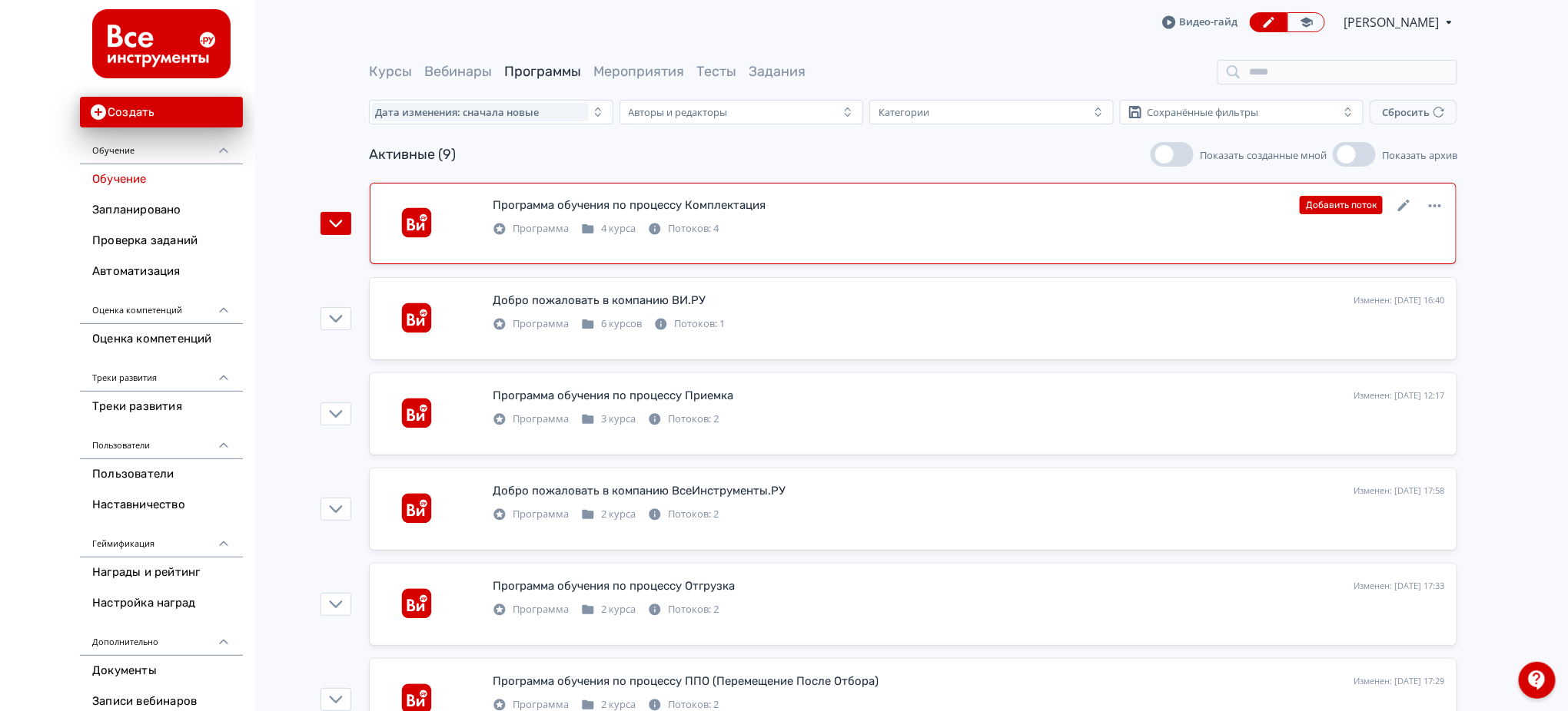
click at [833, 193] on link "Программа обучения по процессу Комплектация Изменен: [DATE] 14:15 Добавить пото…" at bounding box center [913, 223] width 1087 height 81
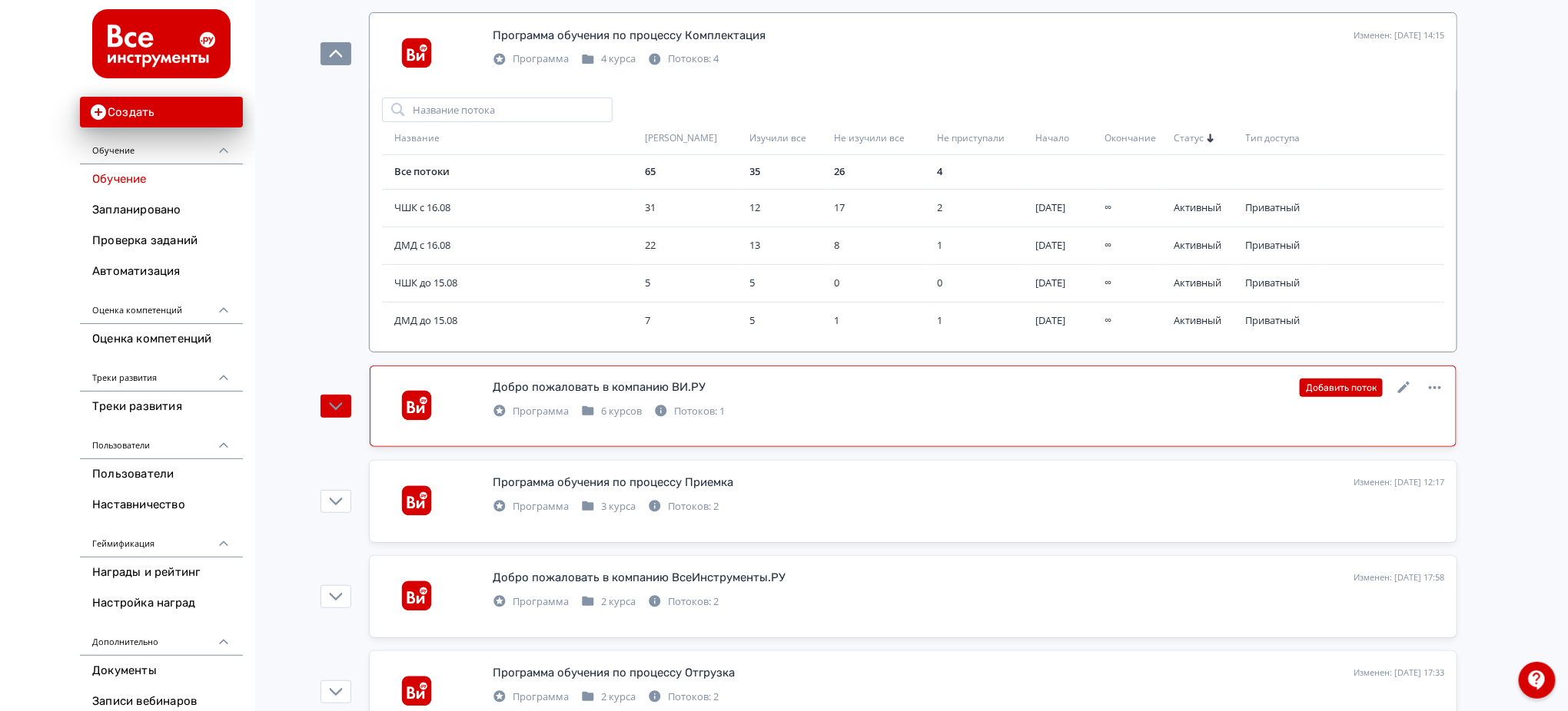
scroll to position [204, 0]
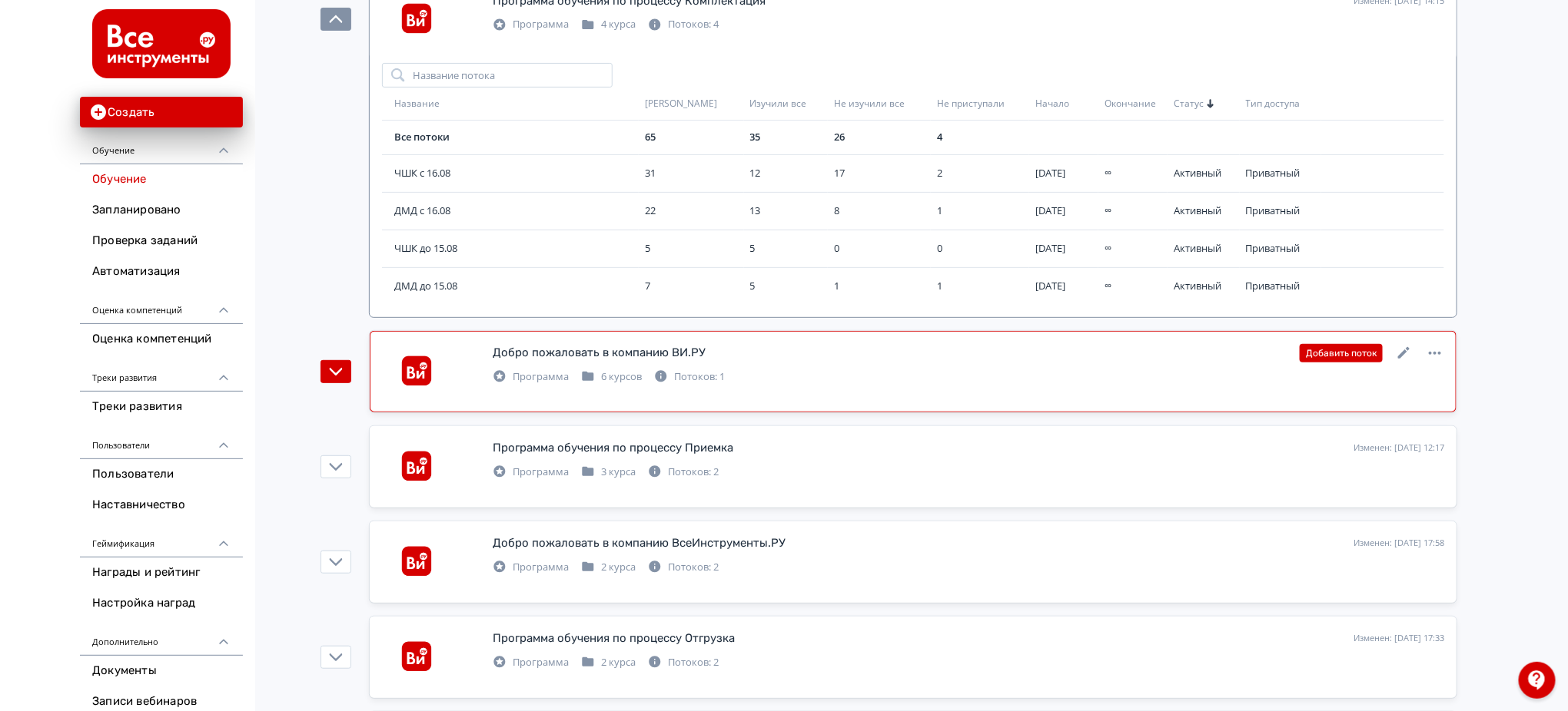
click at [704, 350] on div "Добро пожаловать в компанию ВИ.РУ Изменен: [DATE] 16:40 Добавить поток" at bounding box center [968, 353] width 952 height 20
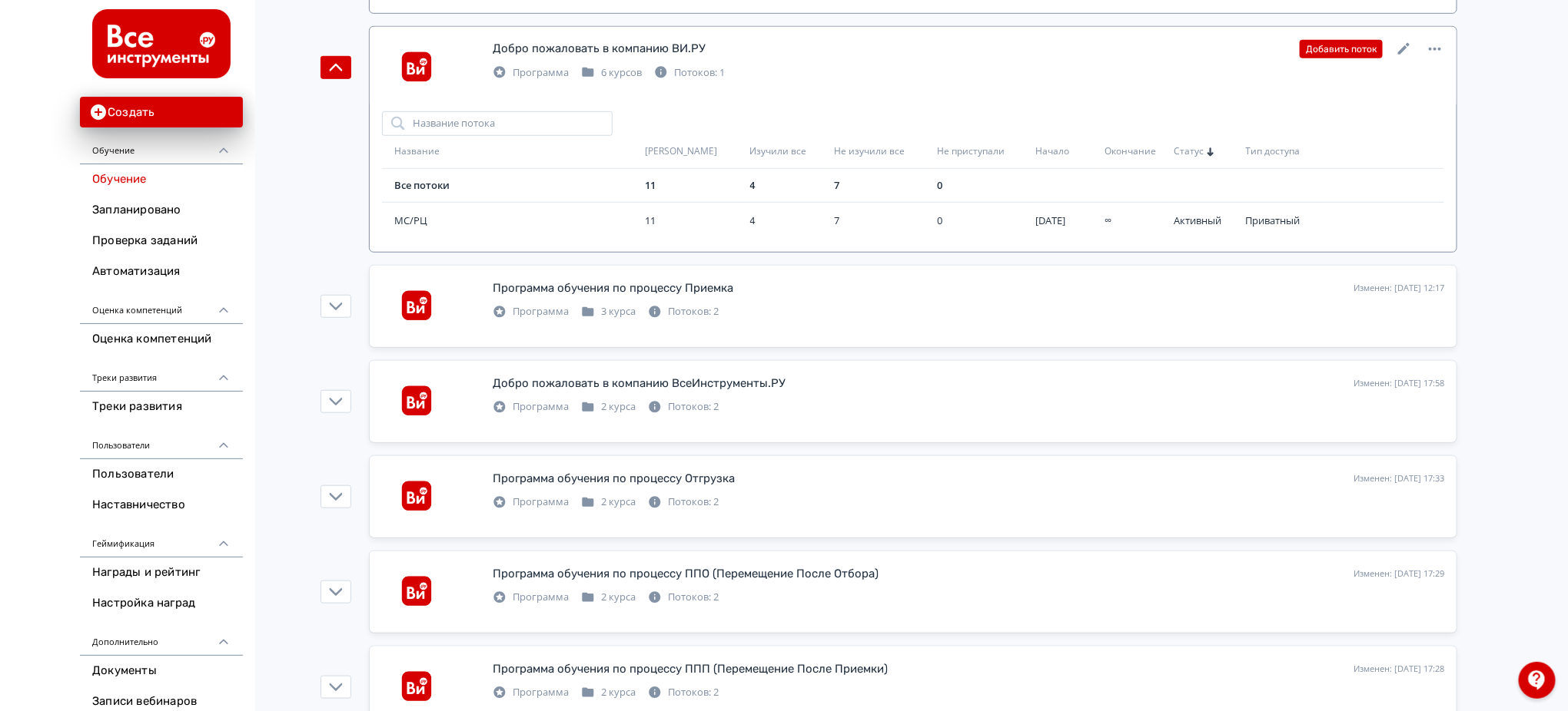
scroll to position [511, 0]
